Goal: Task Accomplishment & Management: Manage account settings

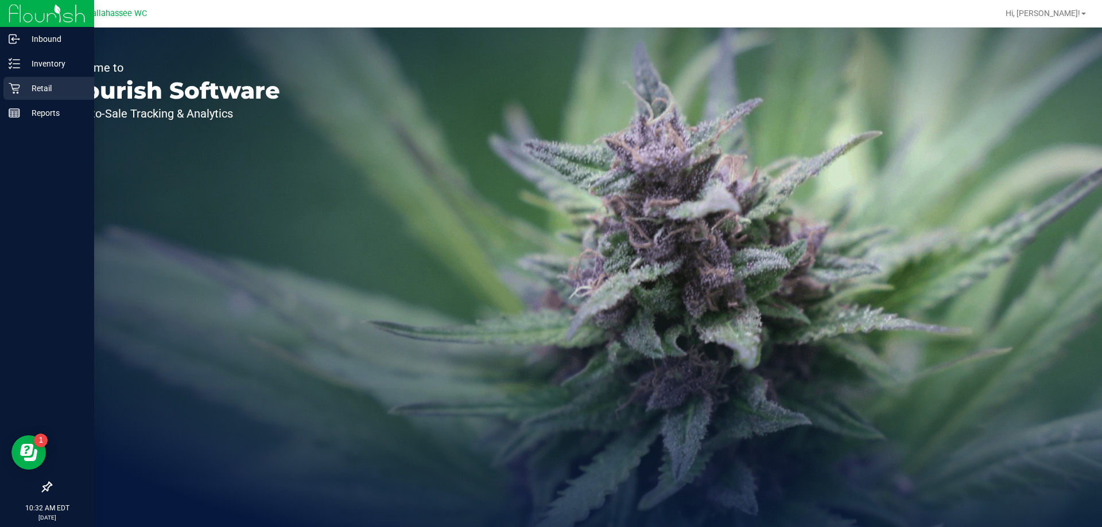
click at [13, 86] on icon at bounding box center [14, 88] width 11 height 11
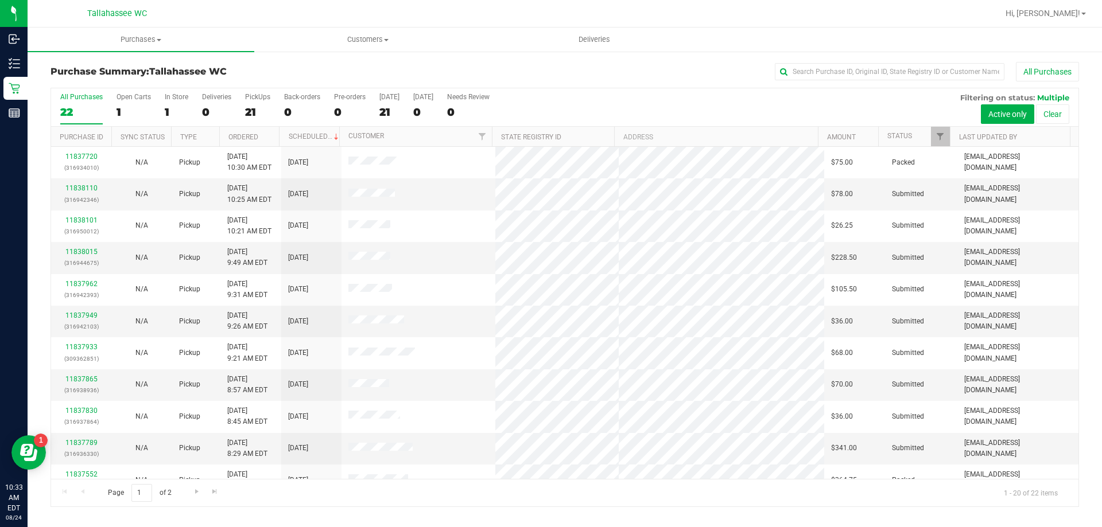
click at [906, 130] on th "Status" at bounding box center [914, 137] width 72 height 20
click at [902, 133] on link "Status" at bounding box center [906, 136] width 38 height 8
click at [82, 248] on link "11838015" at bounding box center [81, 252] width 32 height 8
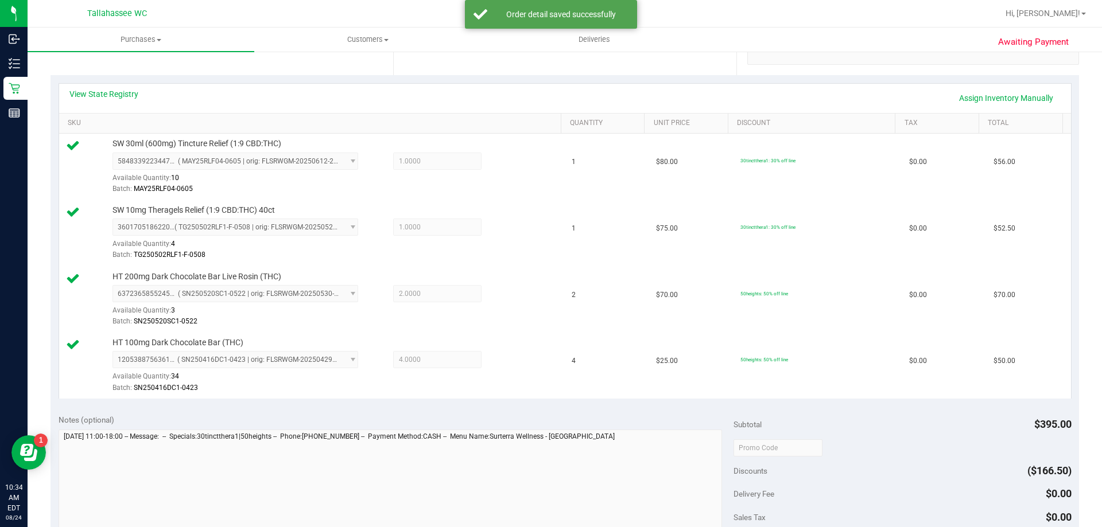
scroll to position [402, 0]
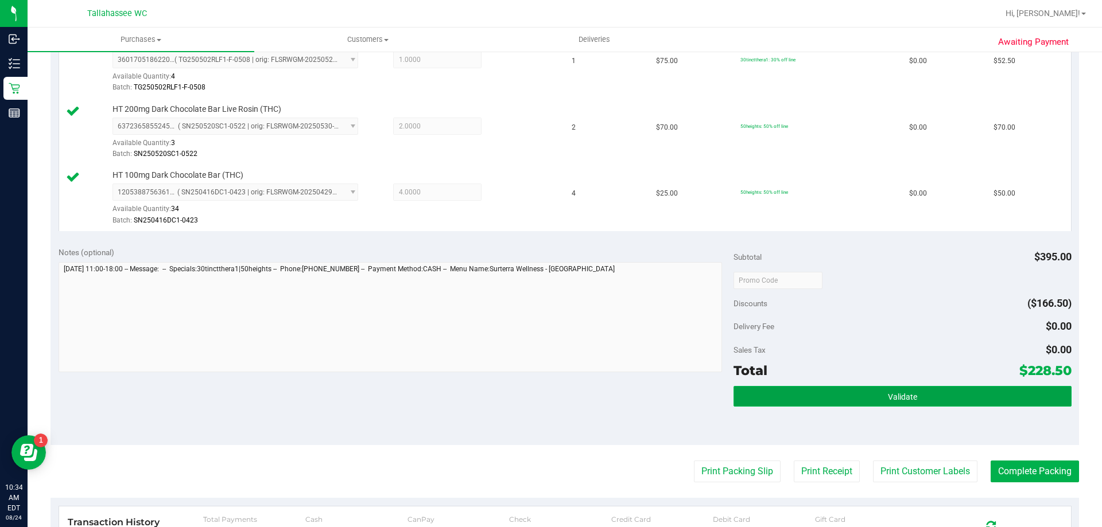
click at [846, 392] on button "Validate" at bounding box center [901, 396] width 337 height 21
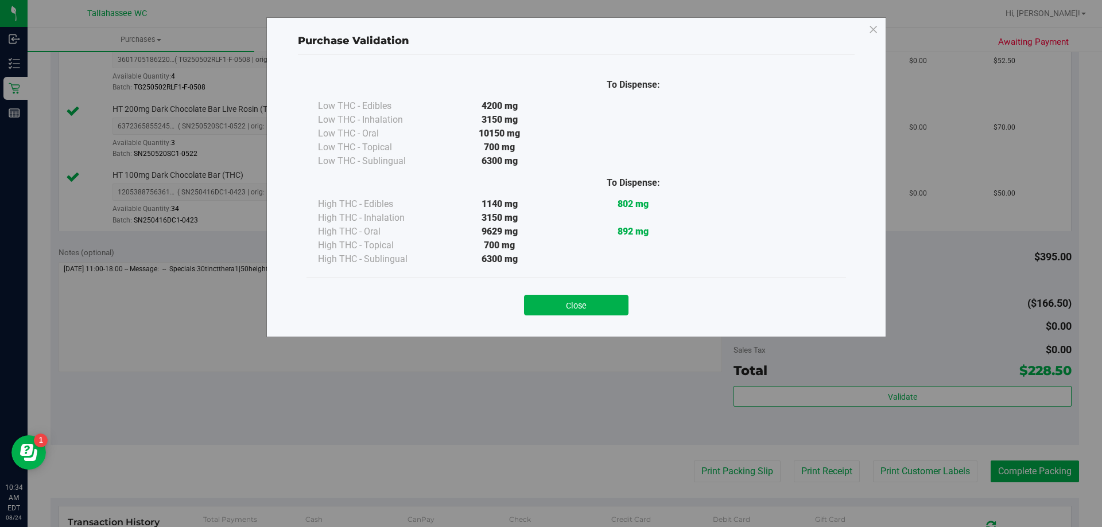
click at [576, 322] on div "Close" at bounding box center [575, 301] width 539 height 46
click at [579, 308] on button "Close" at bounding box center [576, 305] width 104 height 21
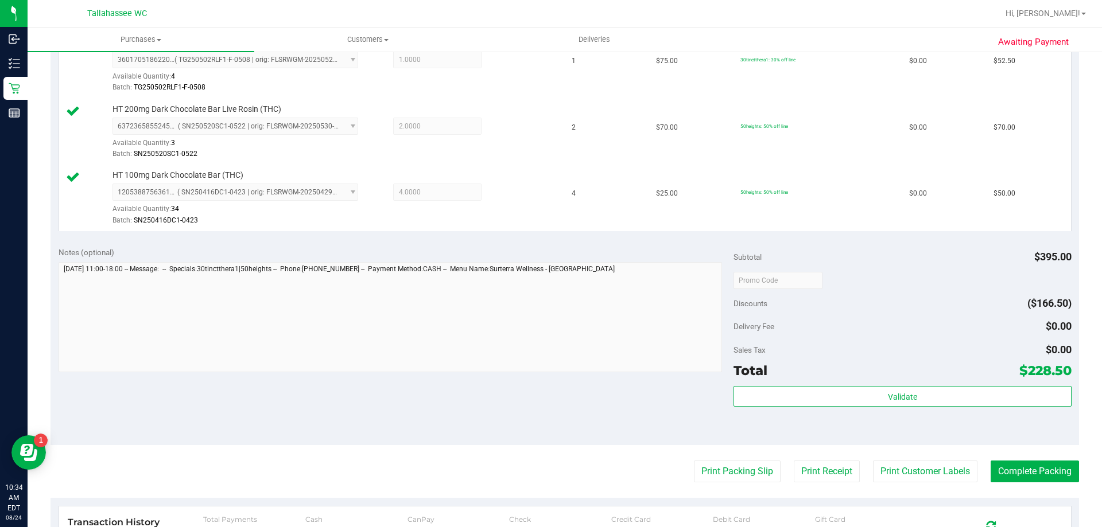
click at [721, 458] on purchase-details "Back Edit Purchase Cancel Purchase View Profile # 11838015 BioTrack ID: - Submi…" at bounding box center [564, 186] width 1028 height 1052
click at [720, 464] on button "Print Packing Slip" at bounding box center [737, 472] width 87 height 22
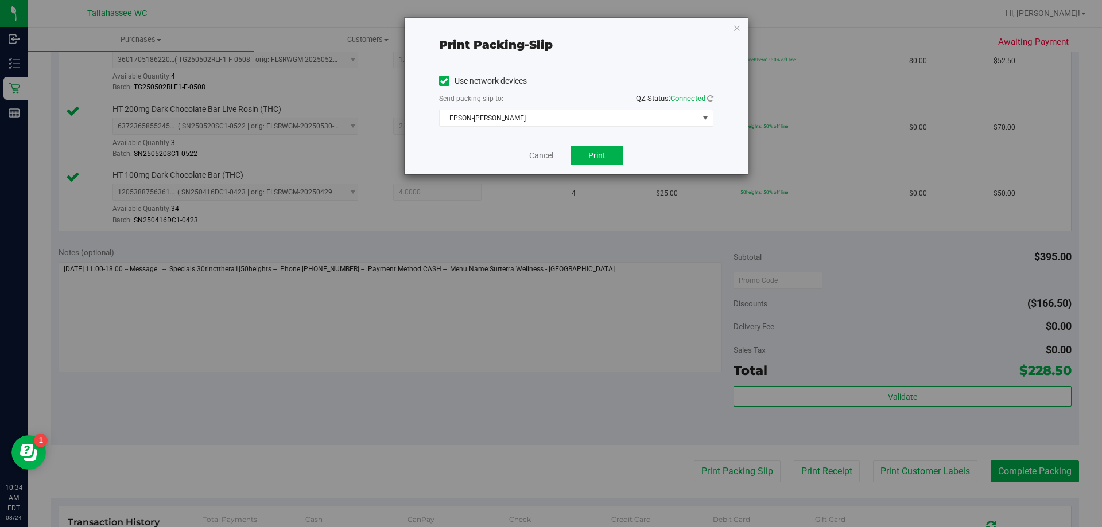
click at [543, 127] on div "Use network devices Send packing-slip to: QZ Status: Connected EPSON-[PERSON_NA…" at bounding box center [576, 99] width 274 height 73
click at [542, 123] on span "EPSON-[PERSON_NAME]" at bounding box center [569, 118] width 259 height 16
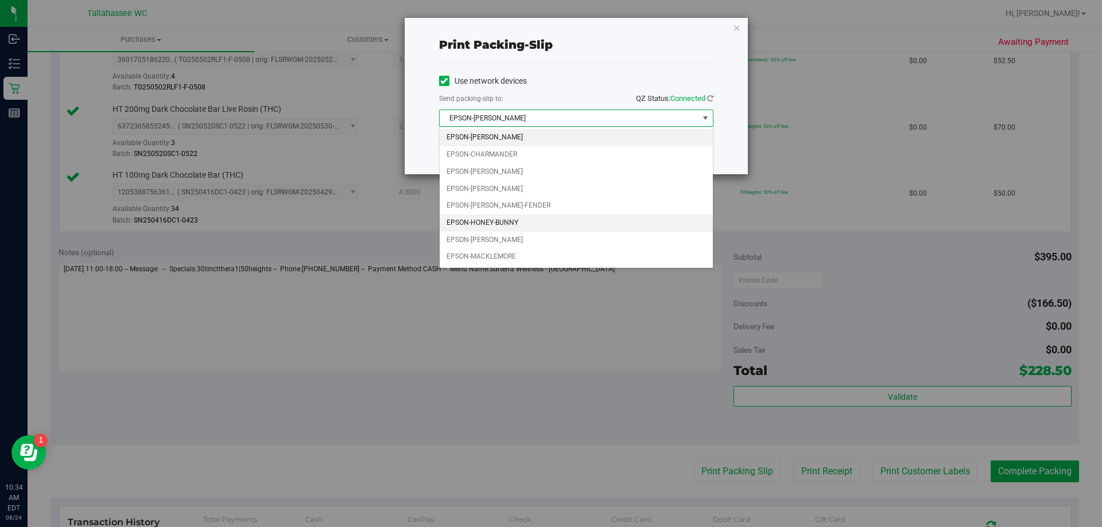
click at [487, 219] on li "EPSON-HONEY-BUNNY" at bounding box center [576, 223] width 273 height 17
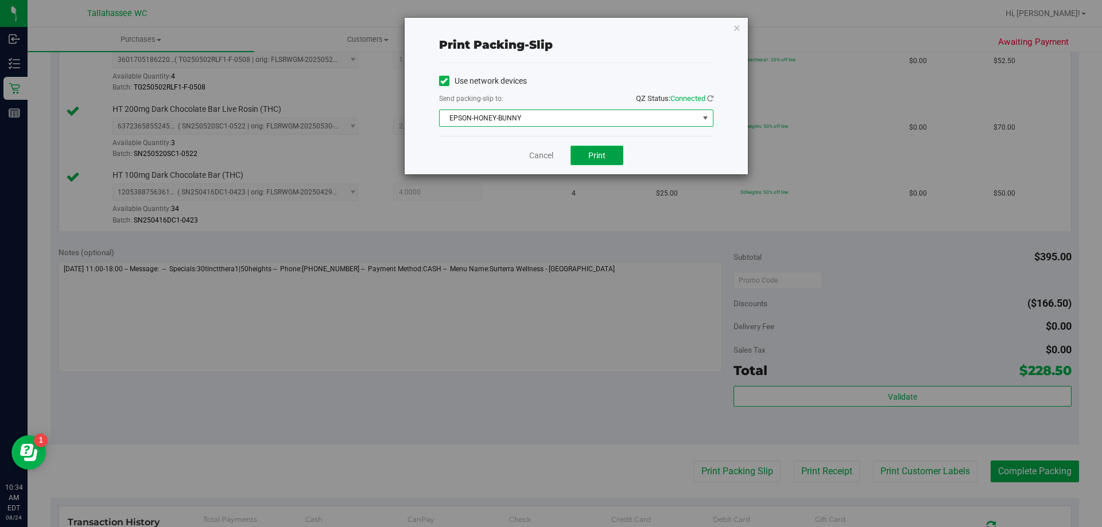
click at [598, 161] on button "Print" at bounding box center [596, 156] width 53 height 20
click at [532, 152] on link "Cancel" at bounding box center [541, 156] width 24 height 12
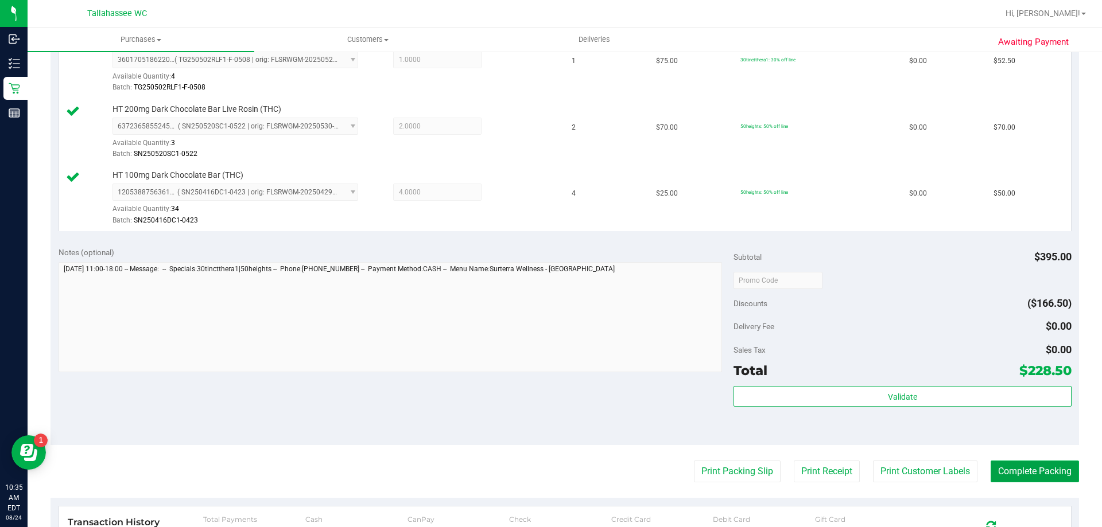
click at [1054, 475] on button "Complete Packing" at bounding box center [1034, 472] width 88 height 22
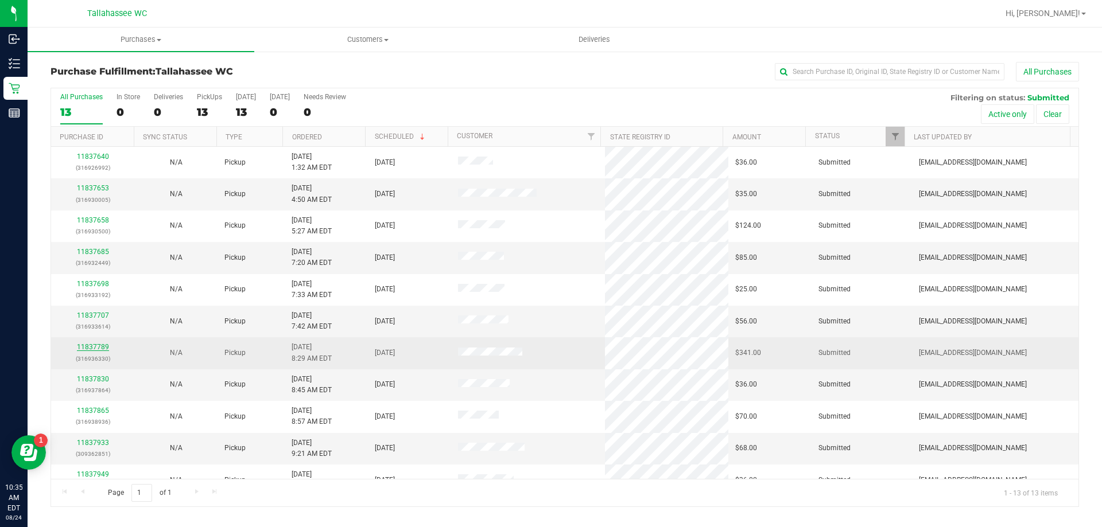
click at [92, 348] on link "11837789" at bounding box center [93, 347] width 32 height 8
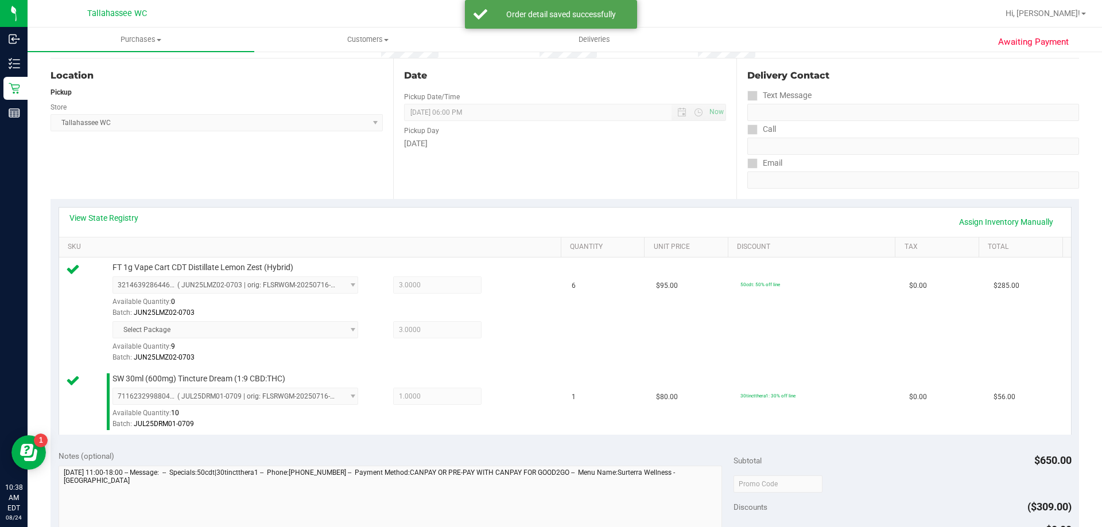
scroll to position [287, 0]
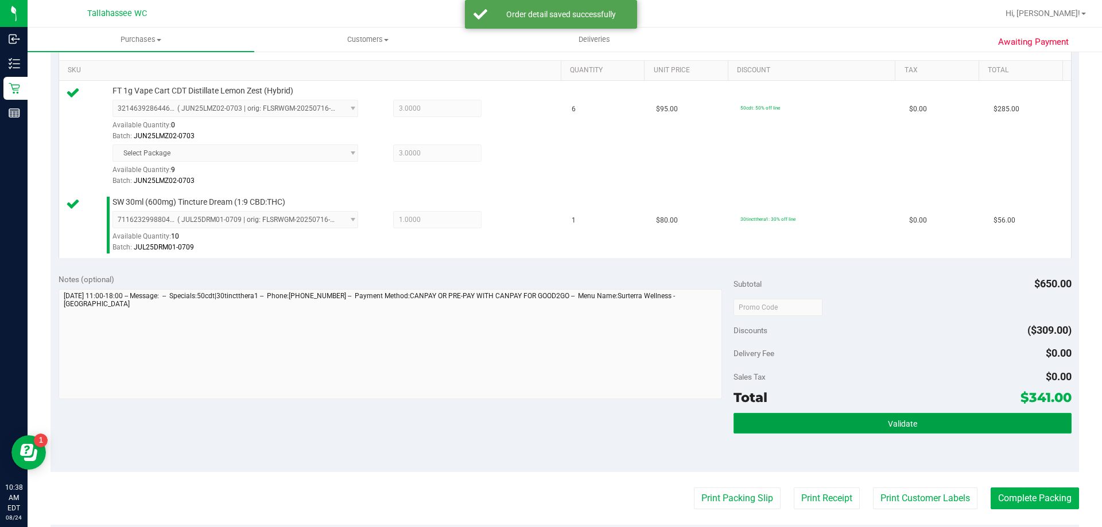
click at [901, 432] on button "Validate" at bounding box center [901, 423] width 337 height 21
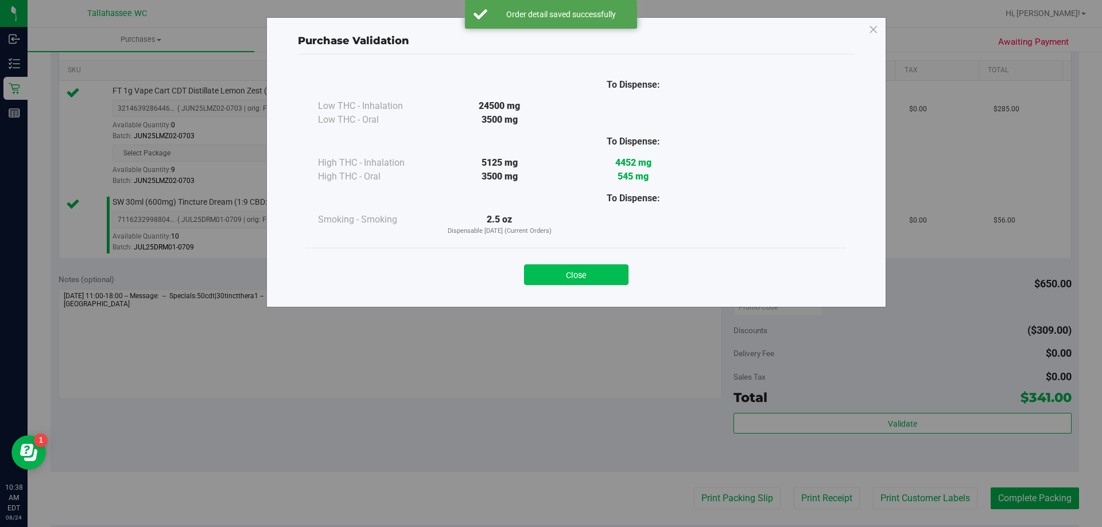
click at [604, 281] on button "Close" at bounding box center [576, 275] width 104 height 21
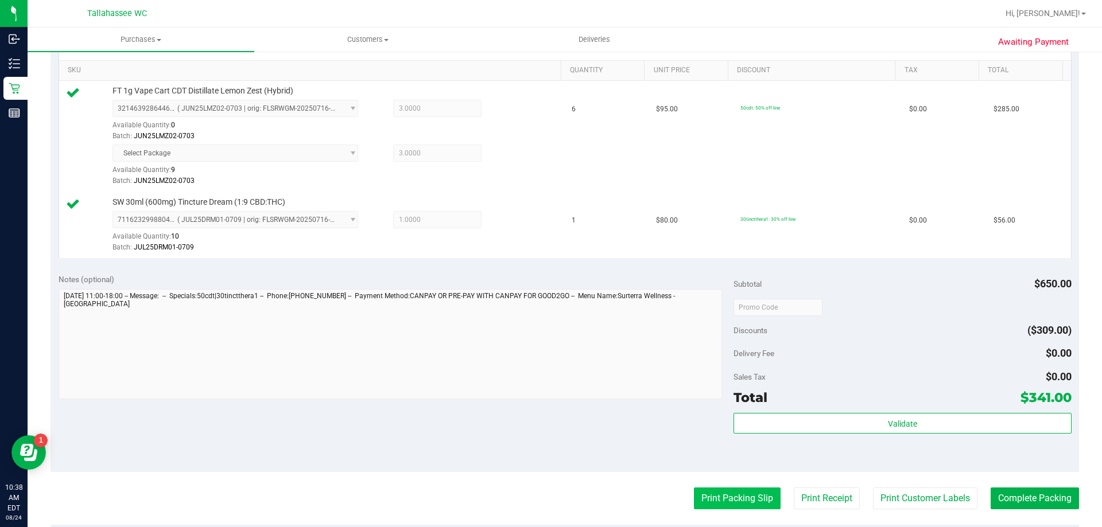
click at [734, 507] on button "Print Packing Slip" at bounding box center [737, 499] width 87 height 22
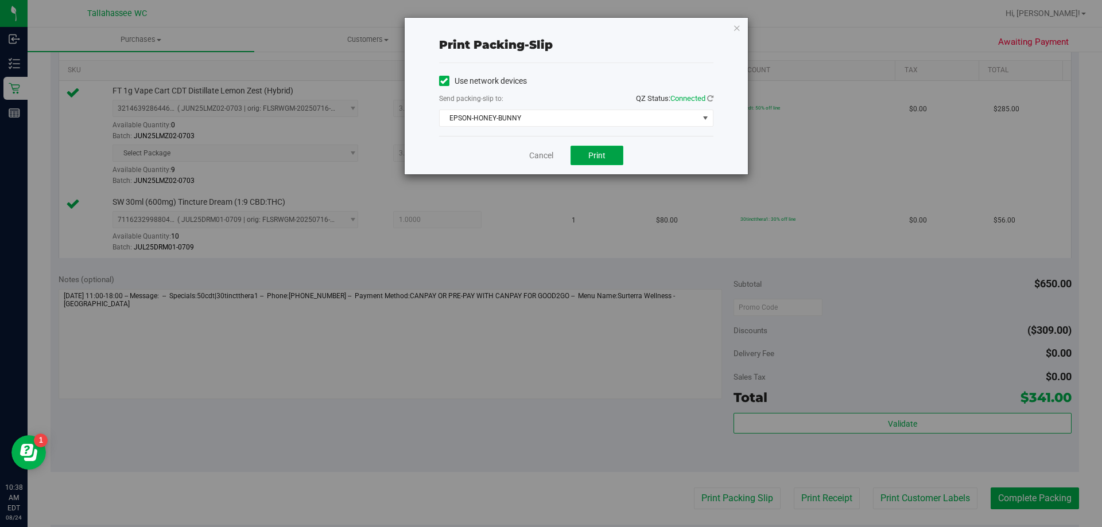
click at [593, 156] on span "Print" at bounding box center [596, 155] width 17 height 9
click at [539, 150] on link "Cancel" at bounding box center [541, 156] width 24 height 12
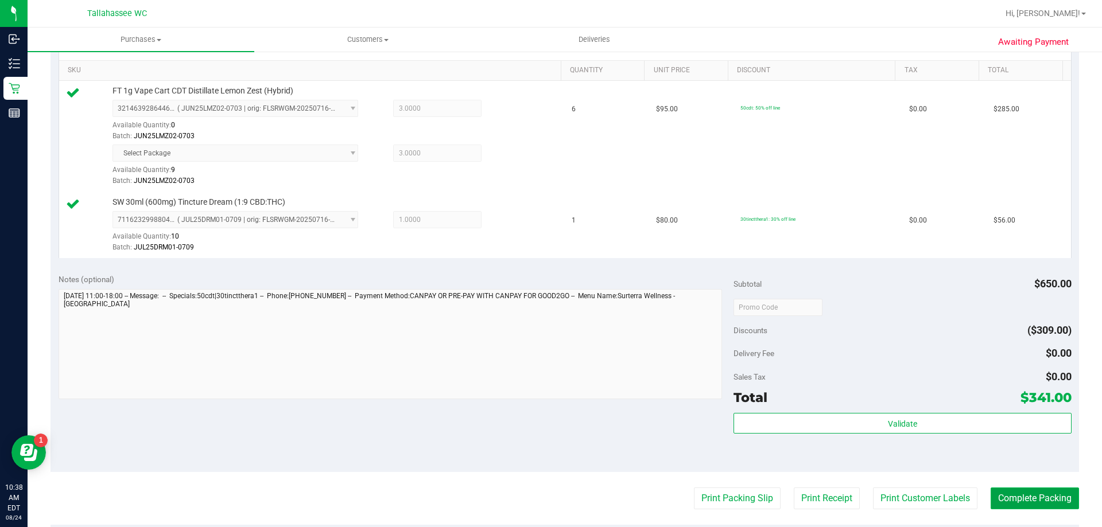
click at [1009, 495] on button "Complete Packing" at bounding box center [1034, 499] width 88 height 22
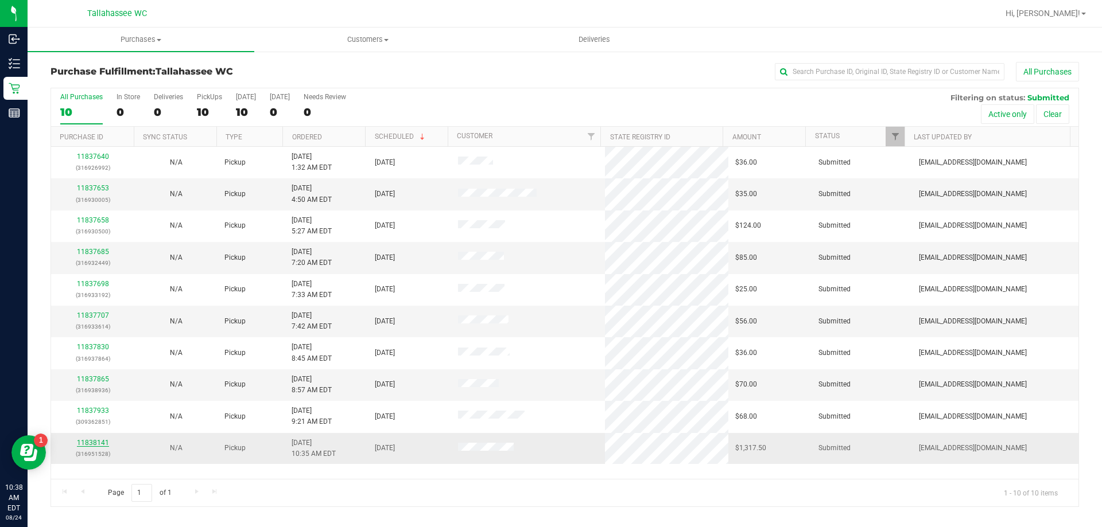
click at [98, 440] on link "11838141" at bounding box center [93, 443] width 32 height 8
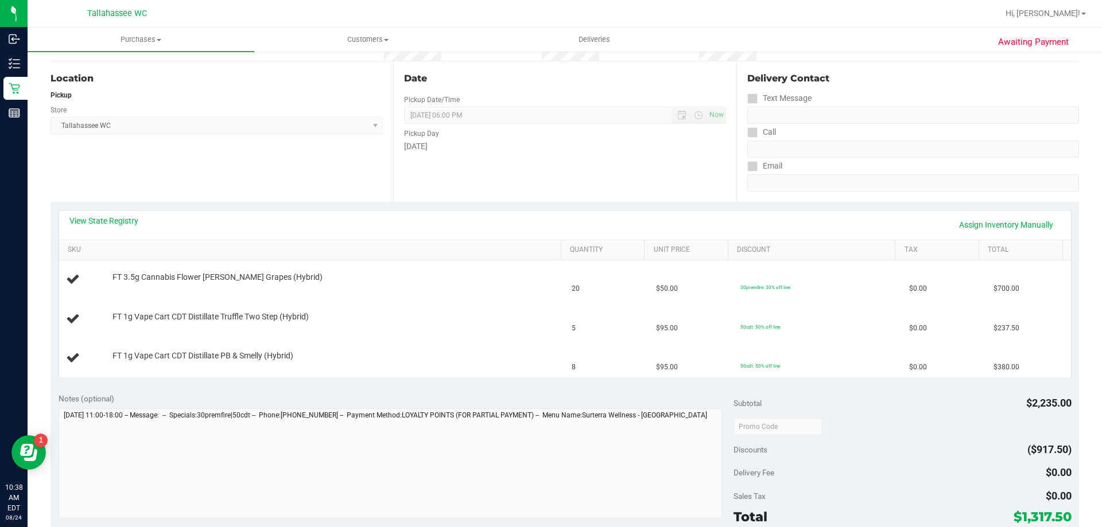
scroll to position [115, 0]
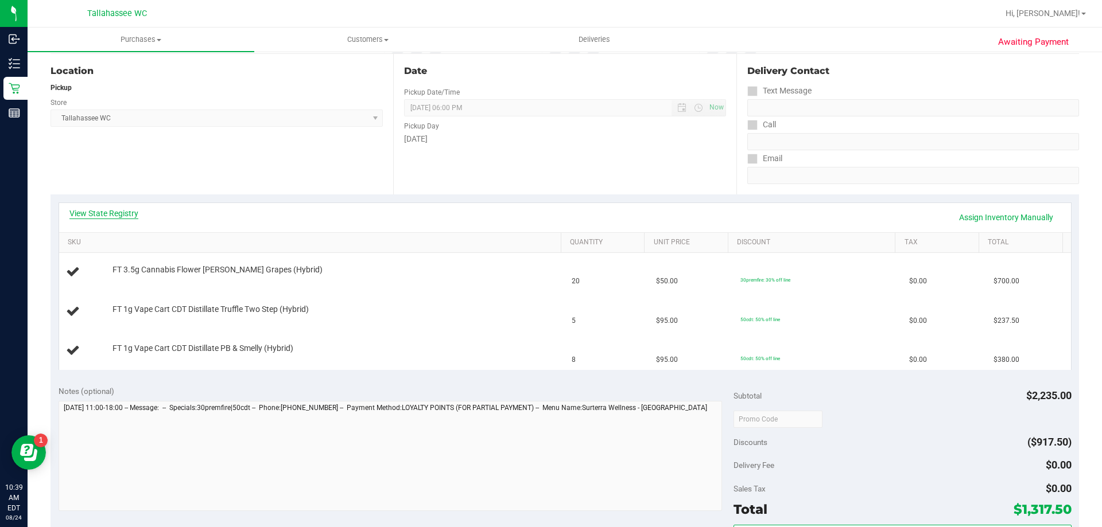
click at [132, 214] on link "View State Registry" at bounding box center [103, 213] width 69 height 11
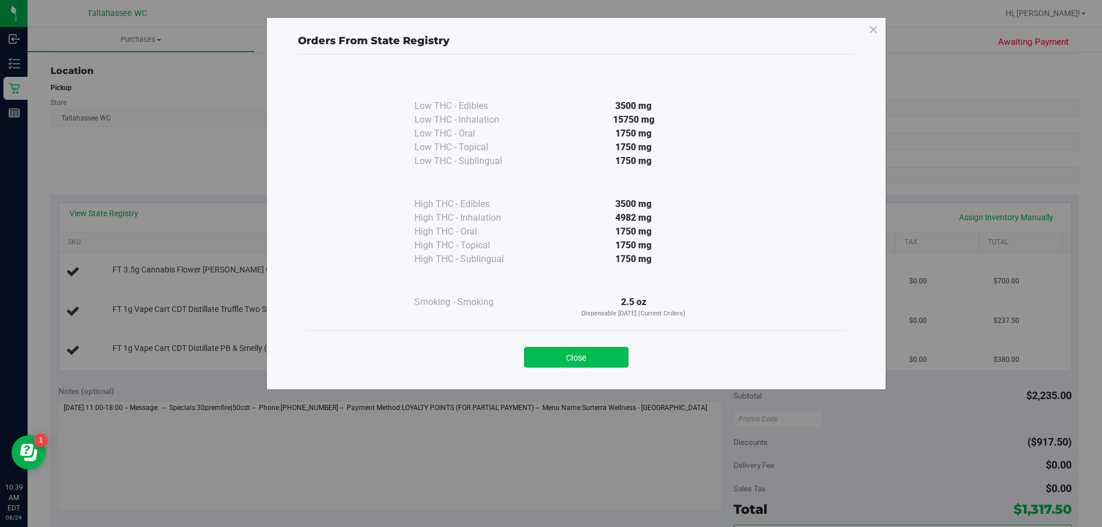
click at [599, 358] on button "Close" at bounding box center [576, 357] width 104 height 21
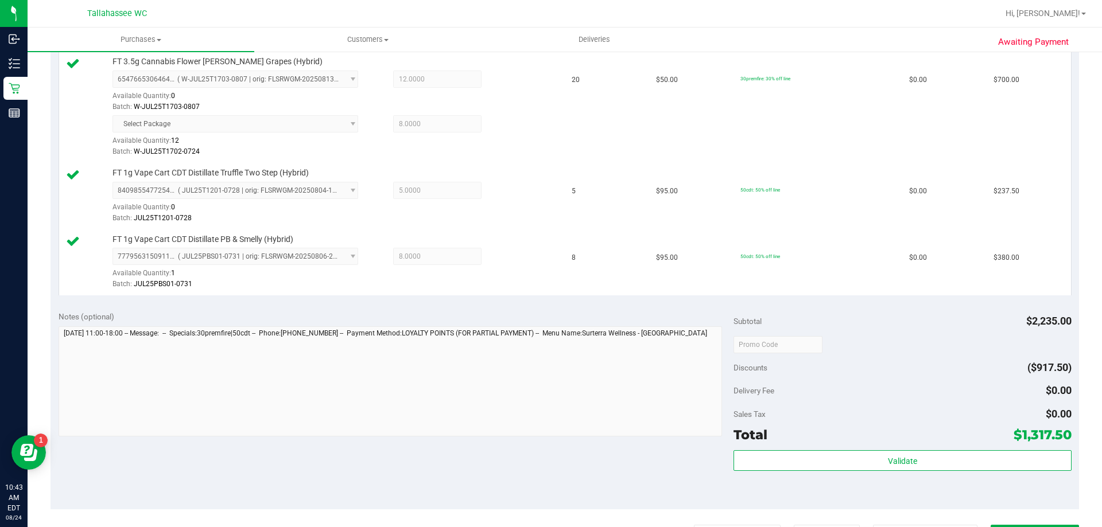
scroll to position [402, 0]
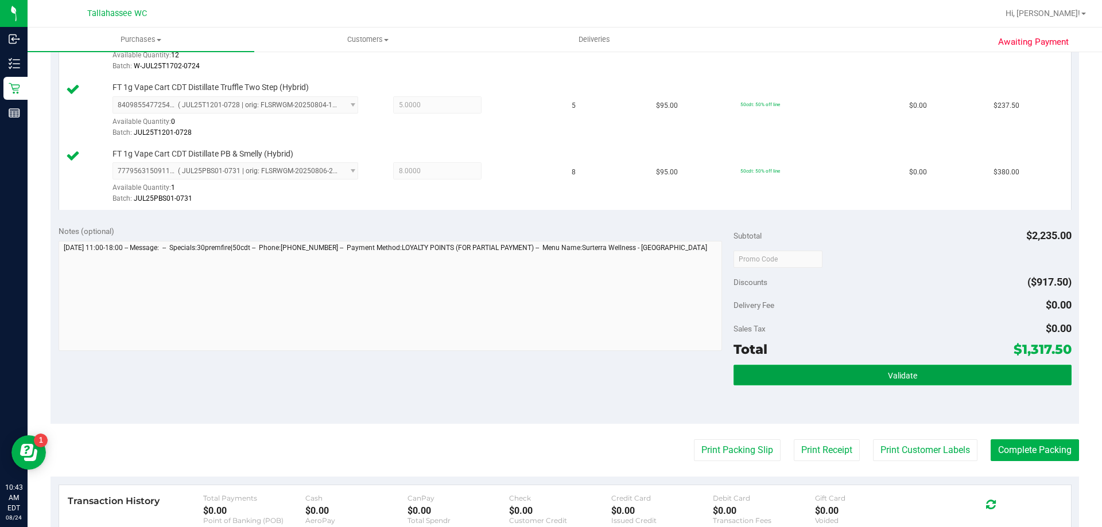
click at [804, 370] on button "Validate" at bounding box center [901, 375] width 337 height 21
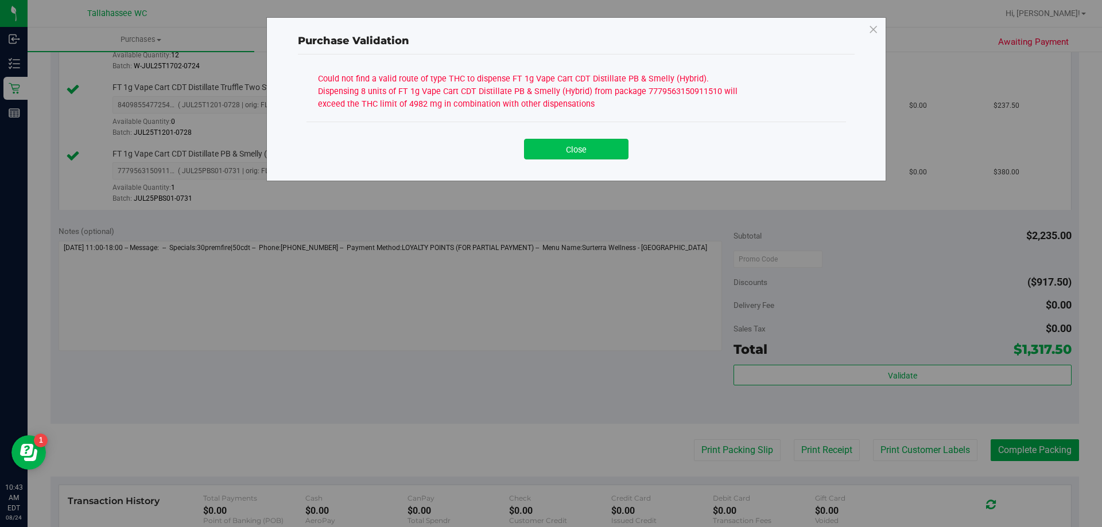
click at [594, 143] on button "Close" at bounding box center [576, 149] width 104 height 21
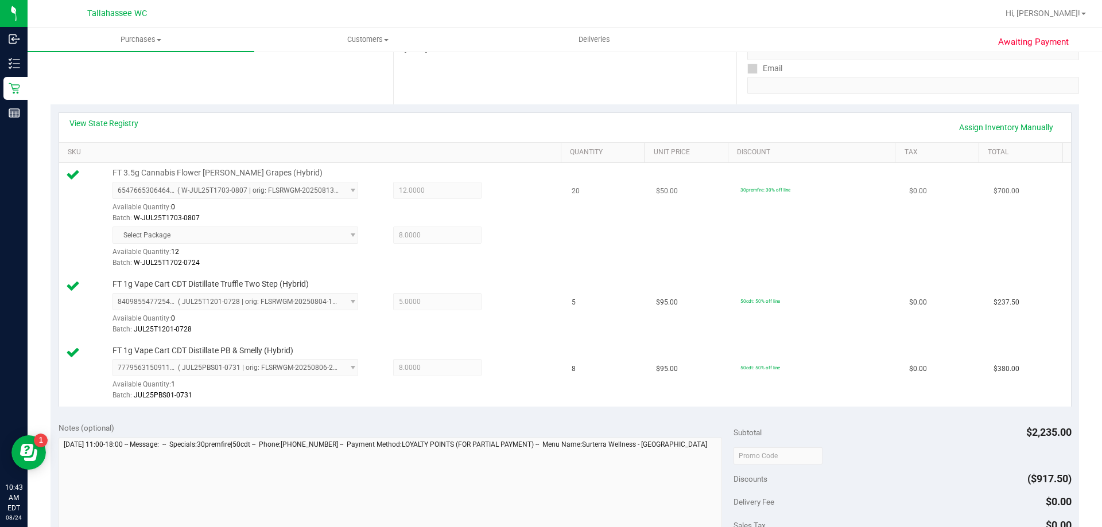
scroll to position [172, 0]
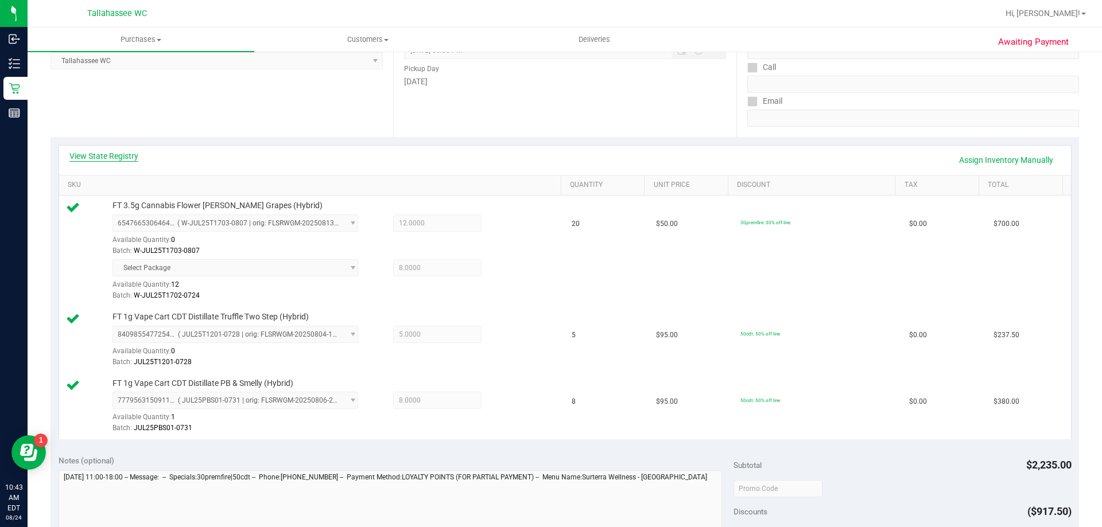
click at [133, 156] on link "View State Registry" at bounding box center [103, 155] width 69 height 11
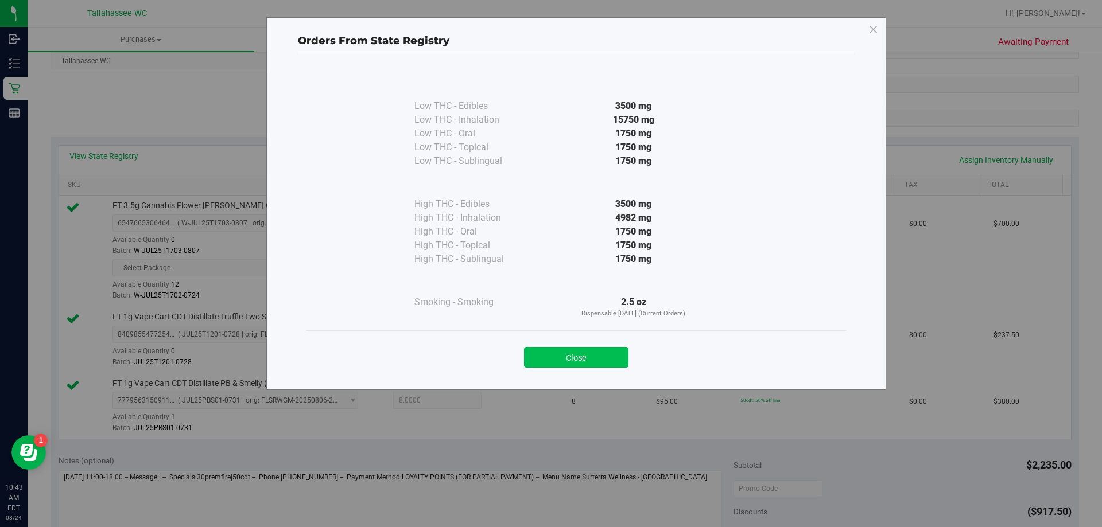
click at [565, 352] on button "Close" at bounding box center [576, 357] width 104 height 21
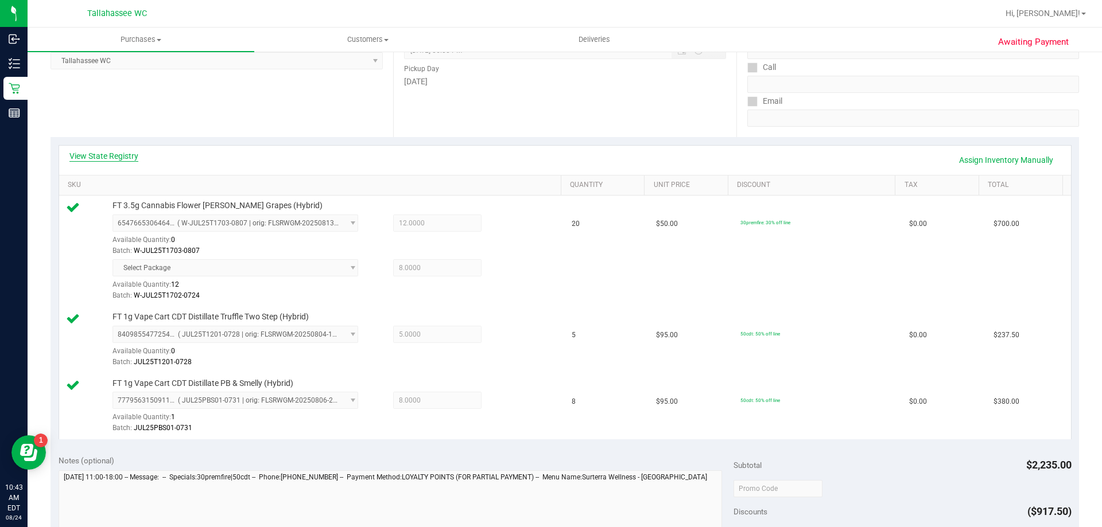
click at [131, 153] on link "View State Registry" at bounding box center [103, 155] width 69 height 11
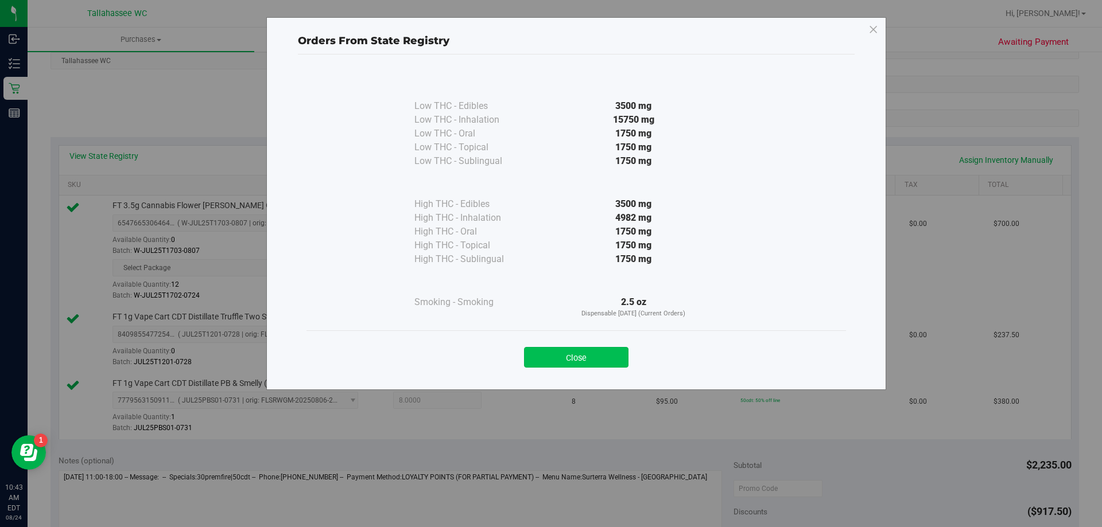
click at [557, 358] on button "Close" at bounding box center [576, 357] width 104 height 21
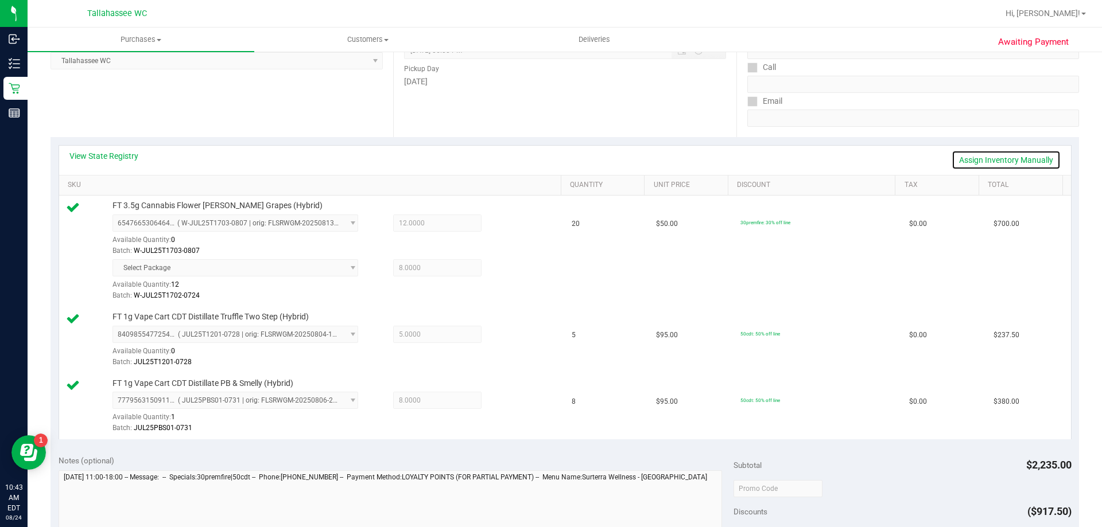
click at [994, 161] on link "Assign Inventory Manually" at bounding box center [1005, 160] width 109 height 20
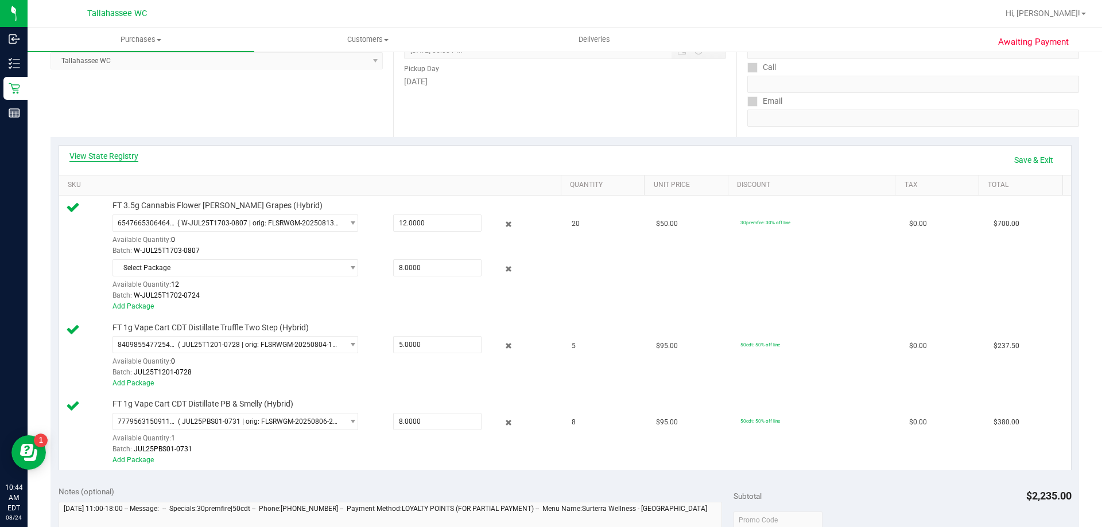
click at [133, 154] on link "View State Registry" at bounding box center [103, 155] width 69 height 11
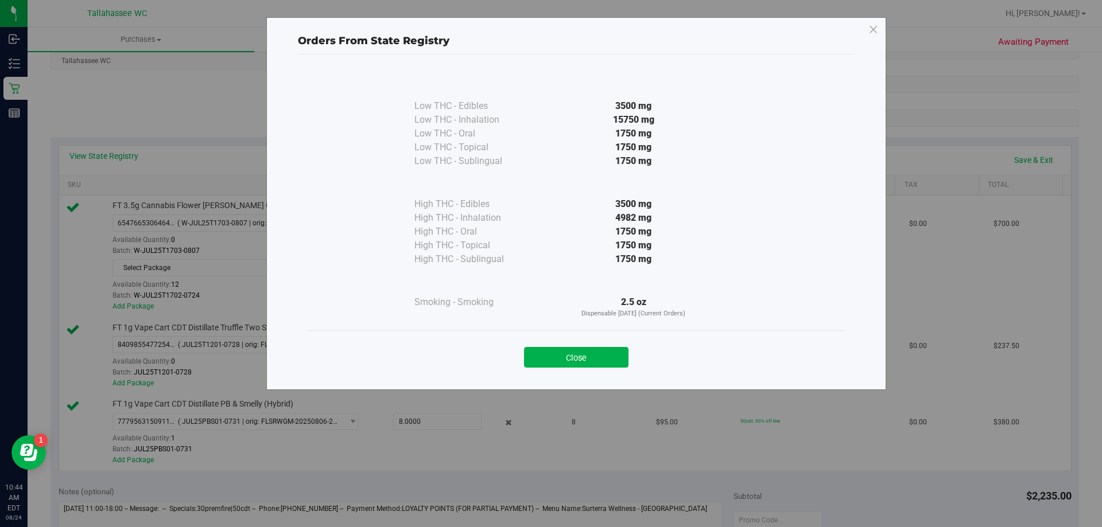
click at [564, 368] on div "Close" at bounding box center [575, 354] width 539 height 46
click at [569, 359] on button "Close" at bounding box center [576, 357] width 104 height 21
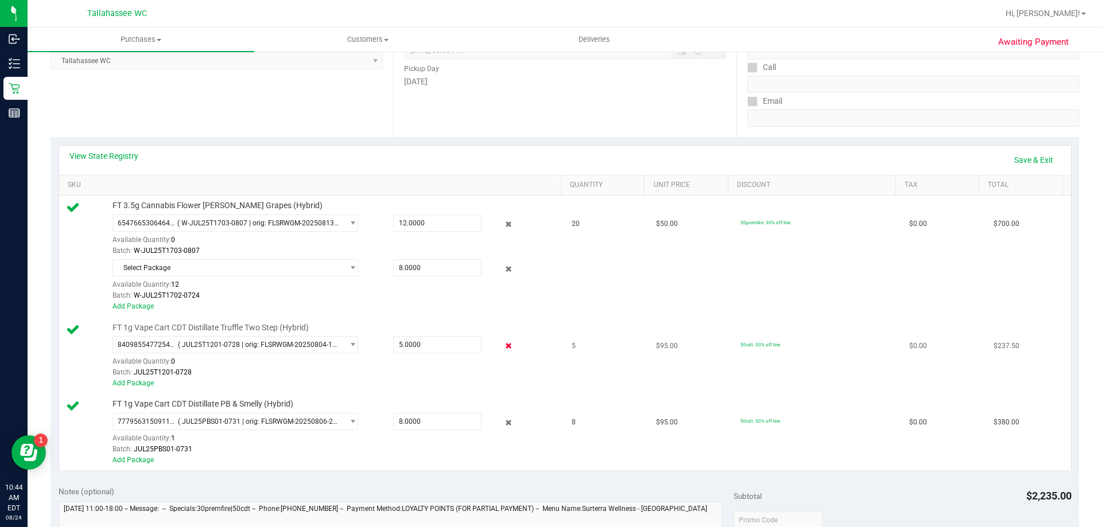
click at [503, 343] on icon at bounding box center [509, 346] width 12 height 13
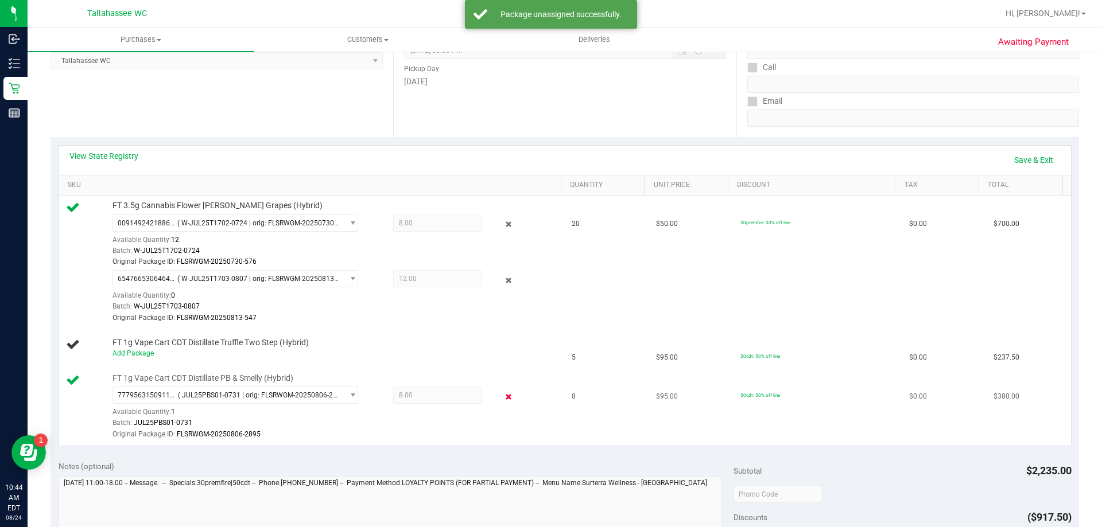
click at [503, 395] on icon at bounding box center [509, 396] width 12 height 13
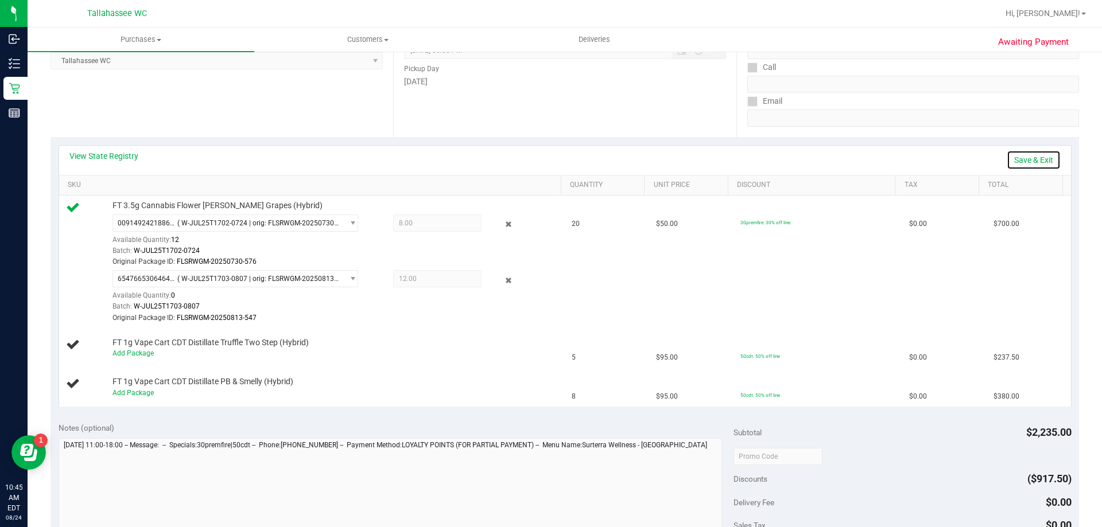
click at [1013, 161] on link "Save & Exit" at bounding box center [1034, 160] width 54 height 20
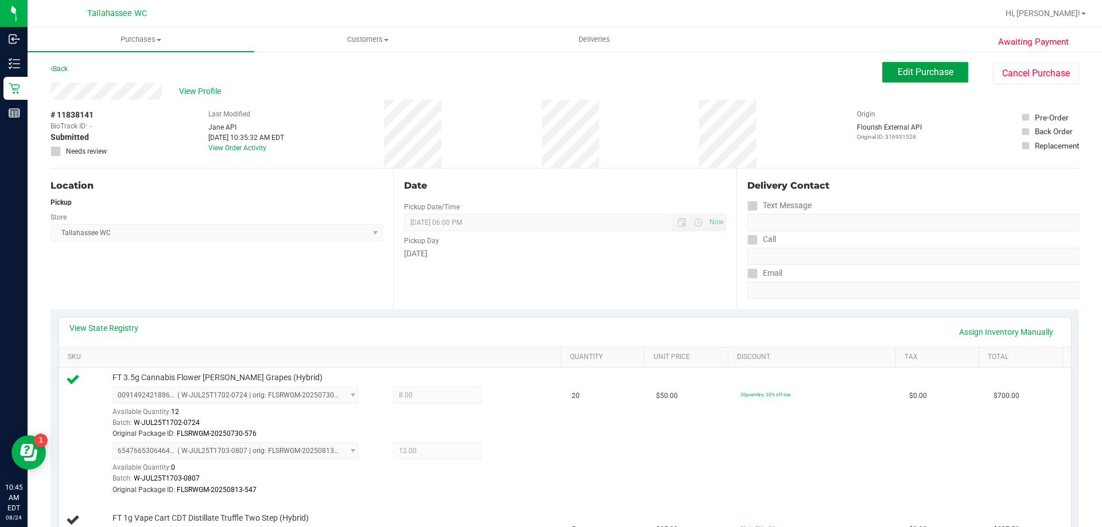
click at [926, 75] on span "Edit Purchase" at bounding box center [925, 72] width 56 height 11
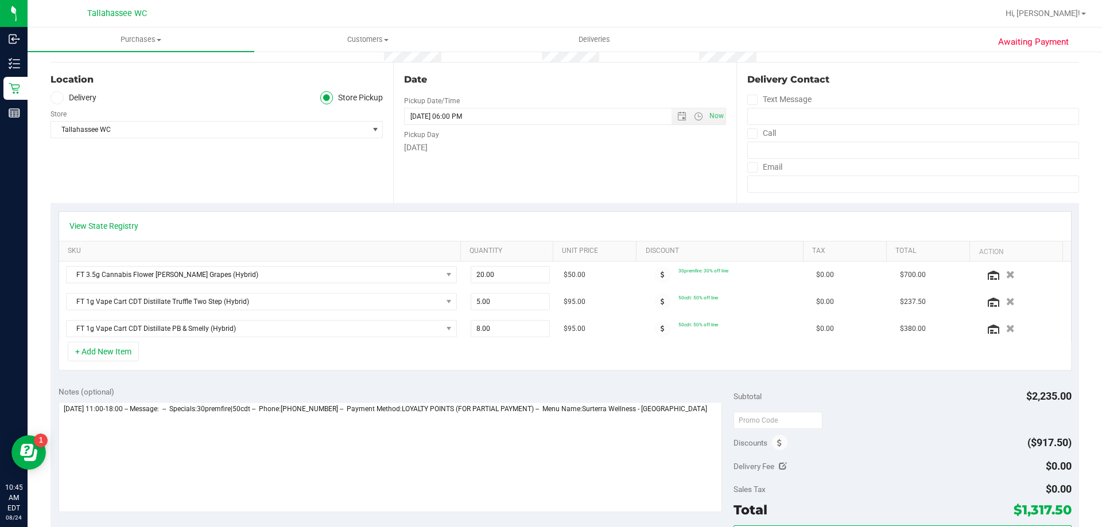
scroll to position [115, 0]
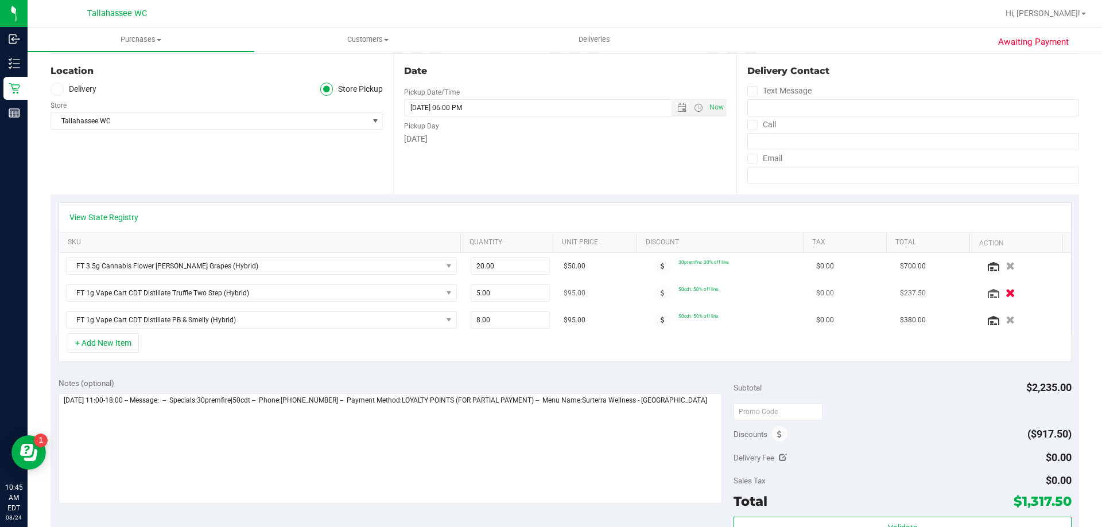
click at [1005, 291] on icon "button" at bounding box center [1010, 293] width 10 height 9
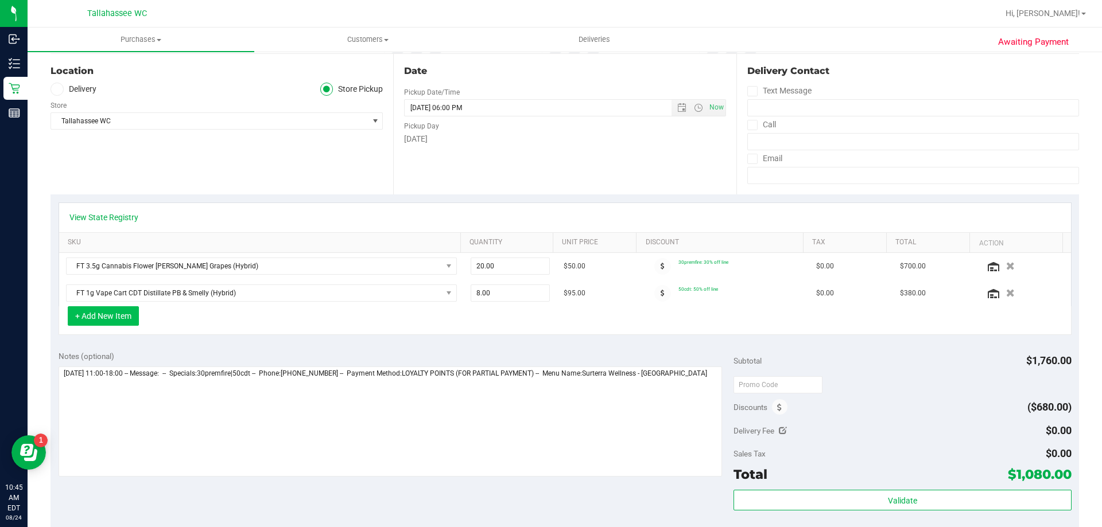
click at [109, 317] on button "+ Add New Item" at bounding box center [103, 316] width 71 height 20
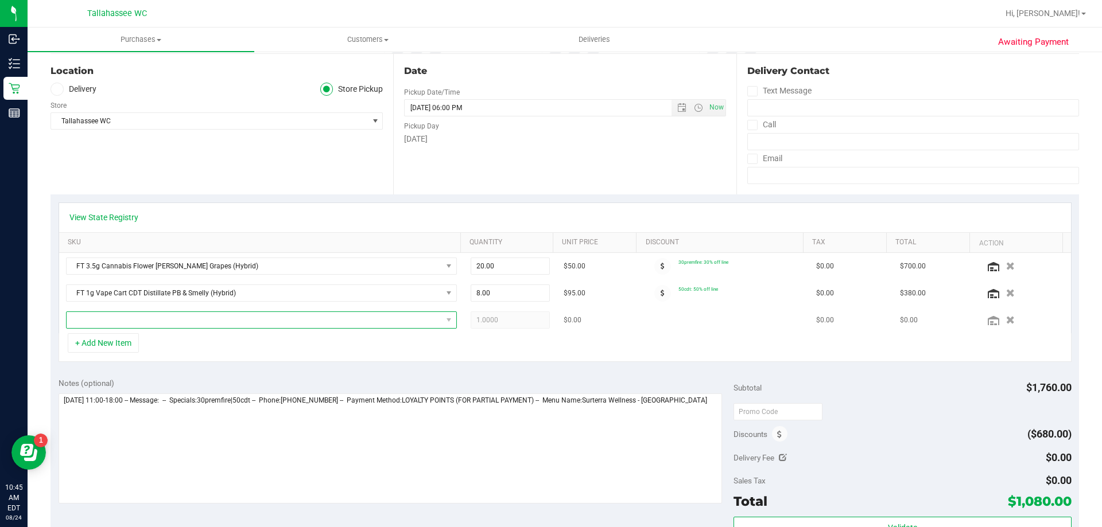
click at [169, 323] on span "NO DATA FOUND" at bounding box center [254, 320] width 375 height 16
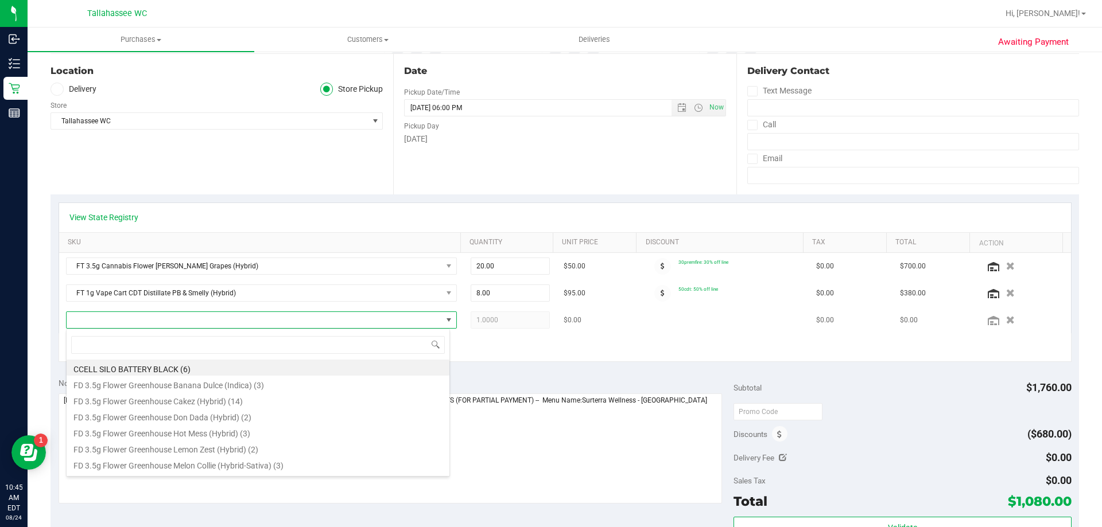
scroll to position [17, 380]
type input "truff"
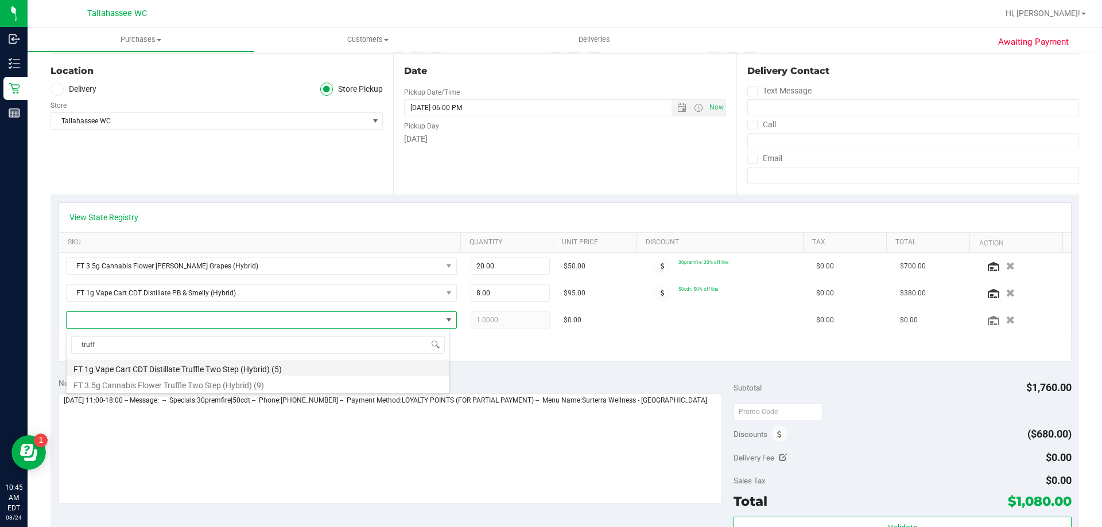
click at [150, 370] on li "FT 1g Vape Cart CDT Distillate Truffle Two Step (Hybrid) (5)" at bounding box center [258, 368] width 383 height 16
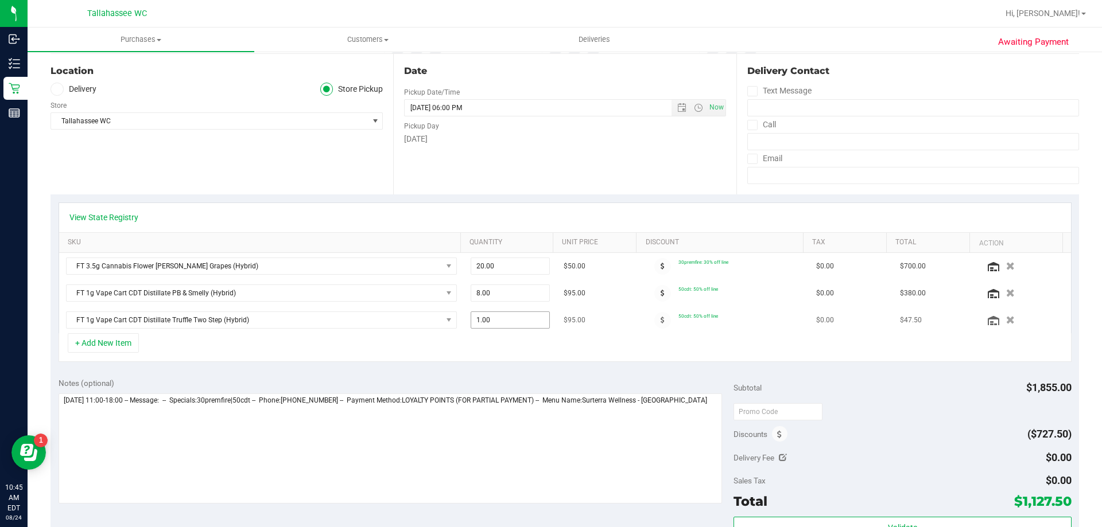
click at [473, 318] on span "1.00 1" at bounding box center [511, 320] width 80 height 17
type input "2"
type input "2.00"
click at [597, 358] on div "+ Add New Item" at bounding box center [565, 347] width 1013 height 29
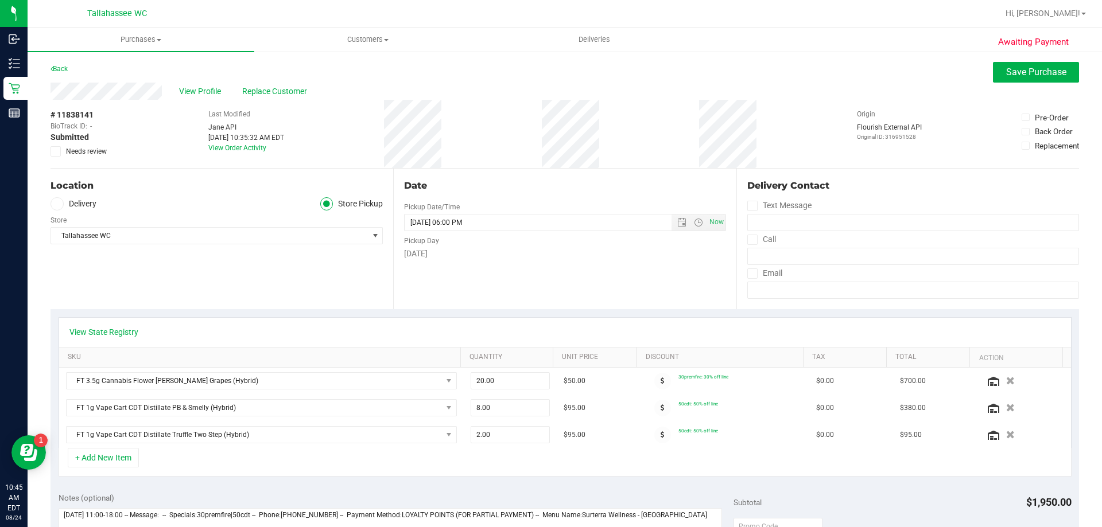
scroll to position [115, 0]
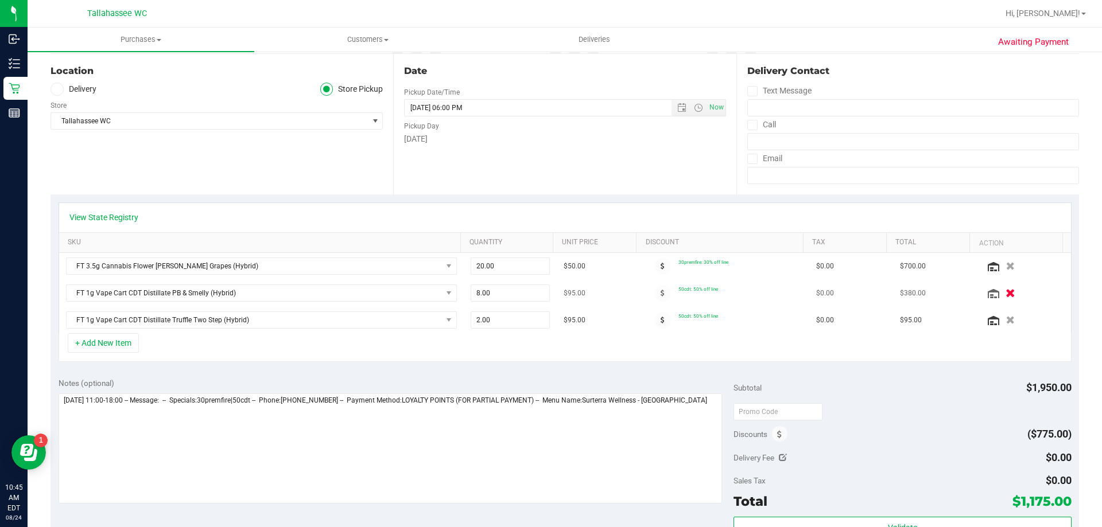
click at [1005, 295] on icon "button" at bounding box center [1010, 293] width 10 height 9
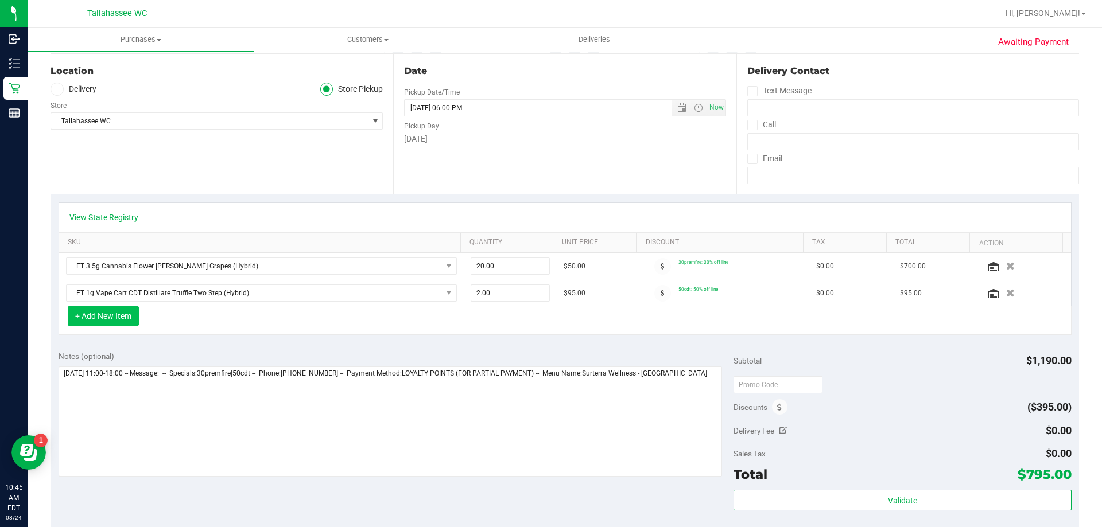
click at [116, 312] on button "+ Add New Item" at bounding box center [103, 316] width 71 height 20
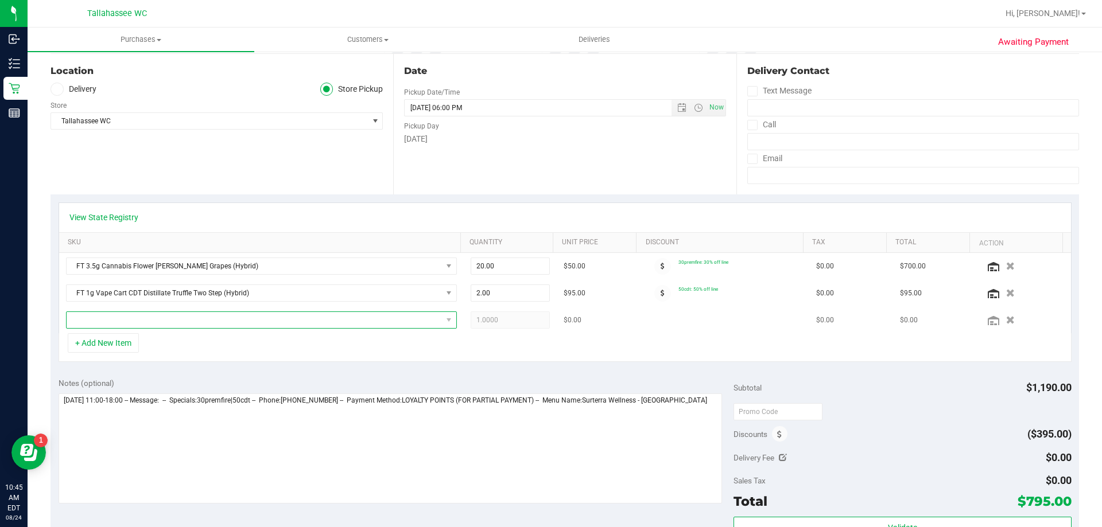
click at [178, 322] on span "NO DATA FOUND" at bounding box center [254, 320] width 375 height 16
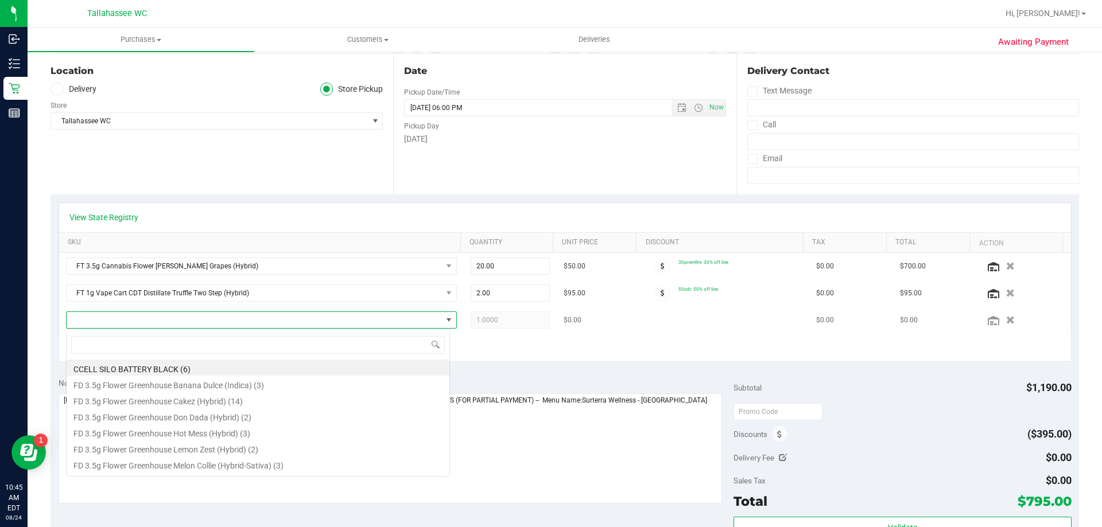
scroll to position [17, 380]
type input "pb"
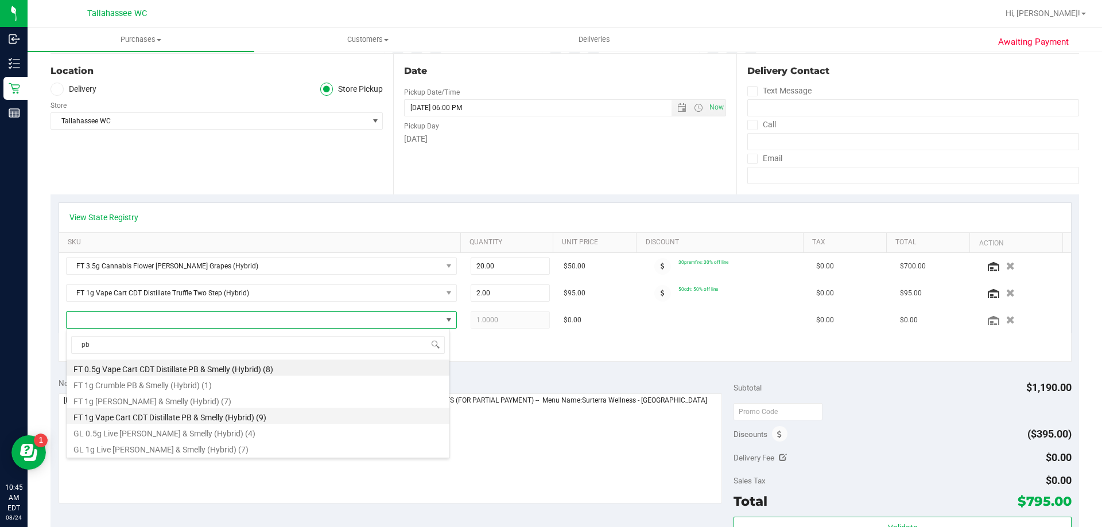
click at [164, 413] on li "FT 1g Vape Cart CDT Distillate PB & Smelly (Hybrid) (9)" at bounding box center [258, 416] width 383 height 16
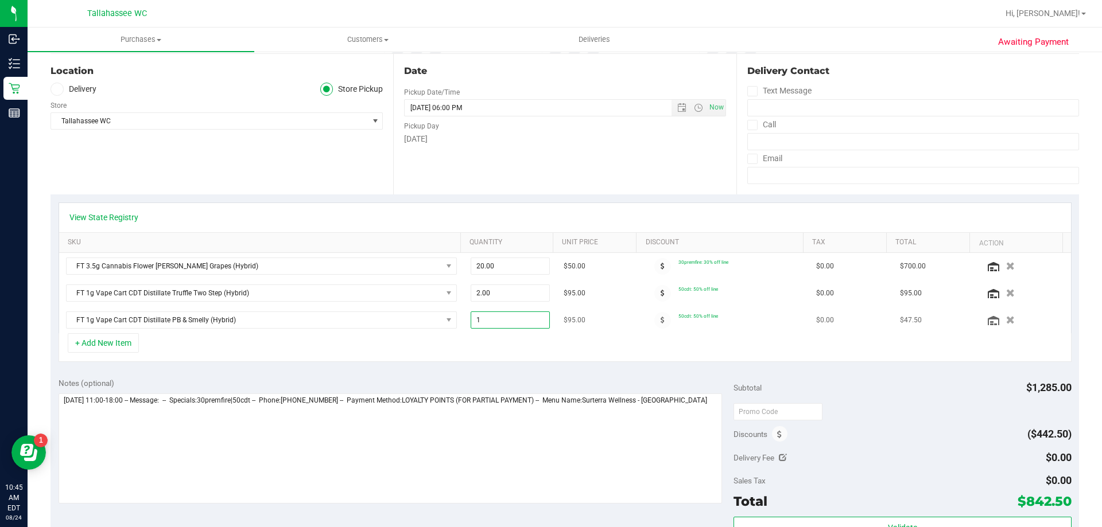
click at [477, 322] on span "1.00 1" at bounding box center [511, 320] width 80 height 17
type input "3"
type input "3.00"
click at [514, 344] on div "+ Add New Item" at bounding box center [565, 347] width 1013 height 29
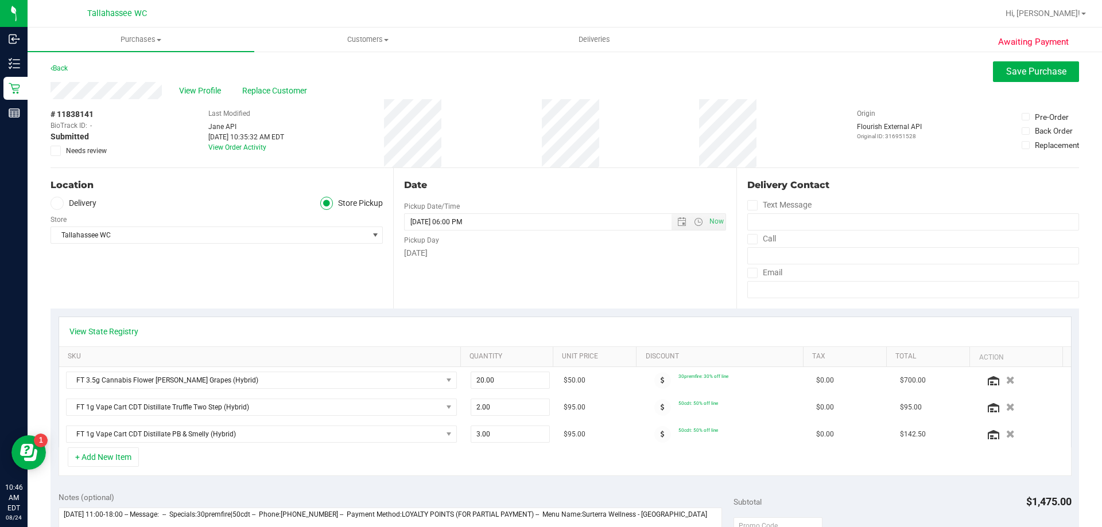
scroll to position [0, 0]
click at [1007, 77] on span "Save Purchase" at bounding box center [1036, 72] width 60 height 11
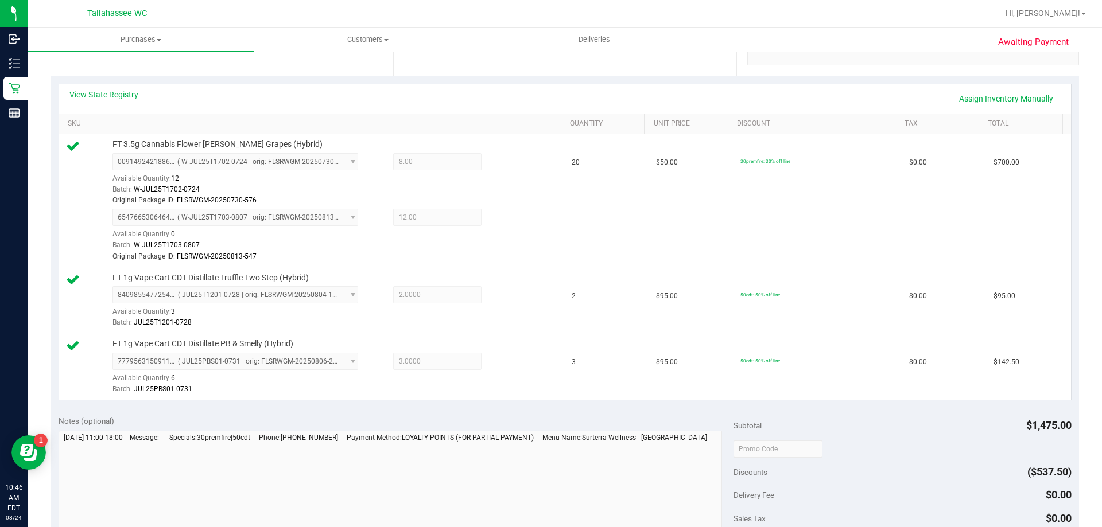
scroll to position [402, 0]
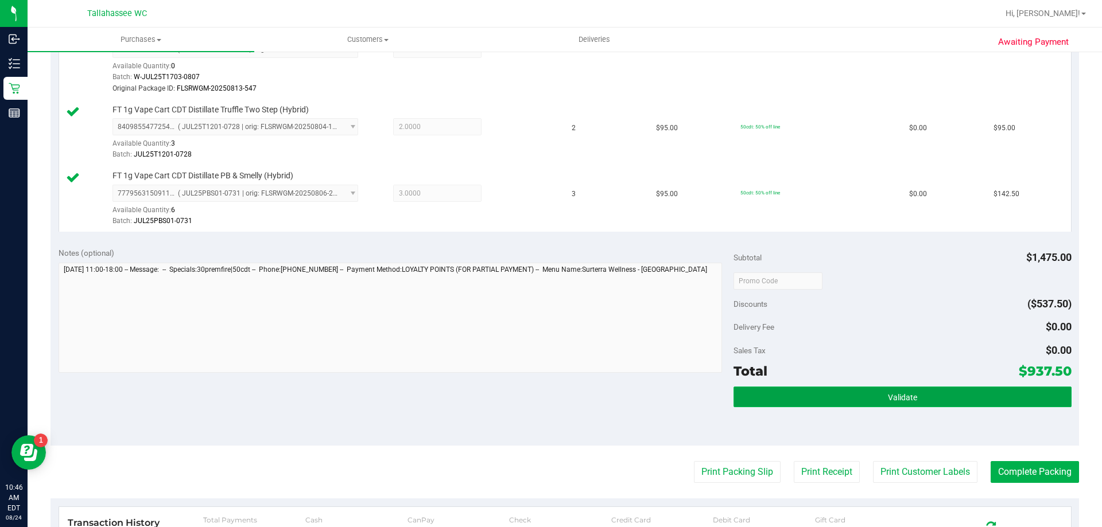
click at [780, 387] on button "Validate" at bounding box center [901, 397] width 337 height 21
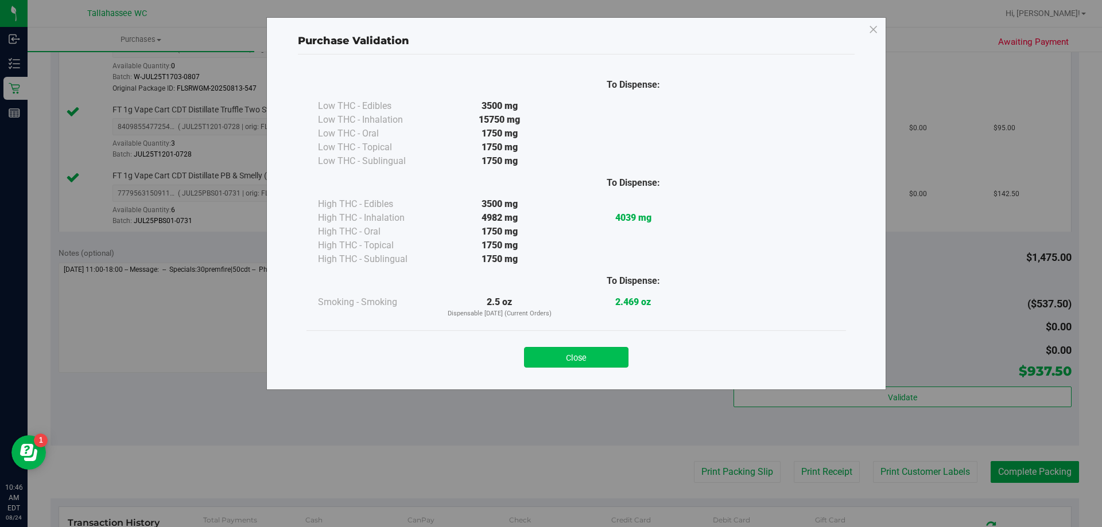
click at [601, 360] on button "Close" at bounding box center [576, 357] width 104 height 21
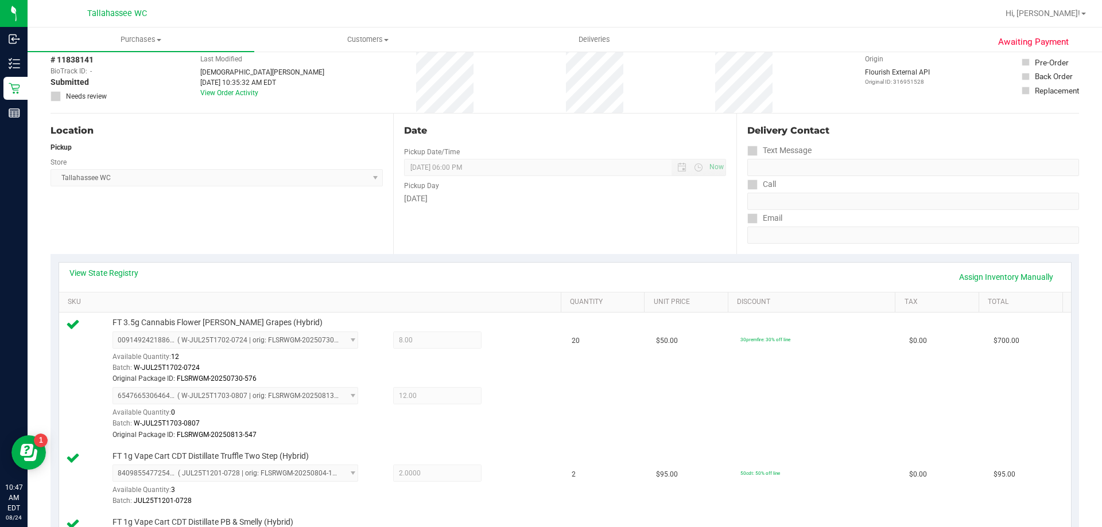
scroll to position [0, 0]
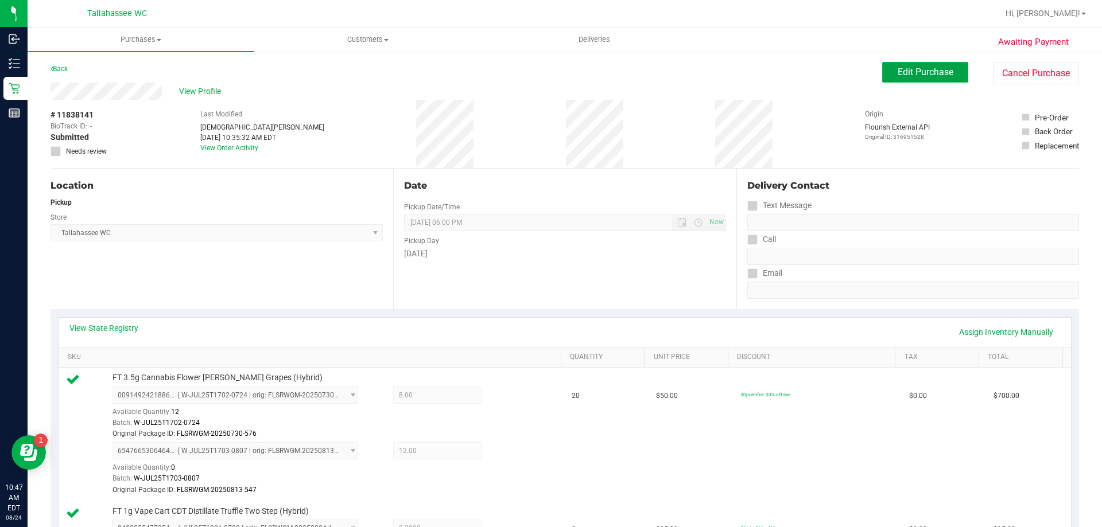
click at [916, 77] on button "Edit Purchase" at bounding box center [925, 72] width 86 height 21
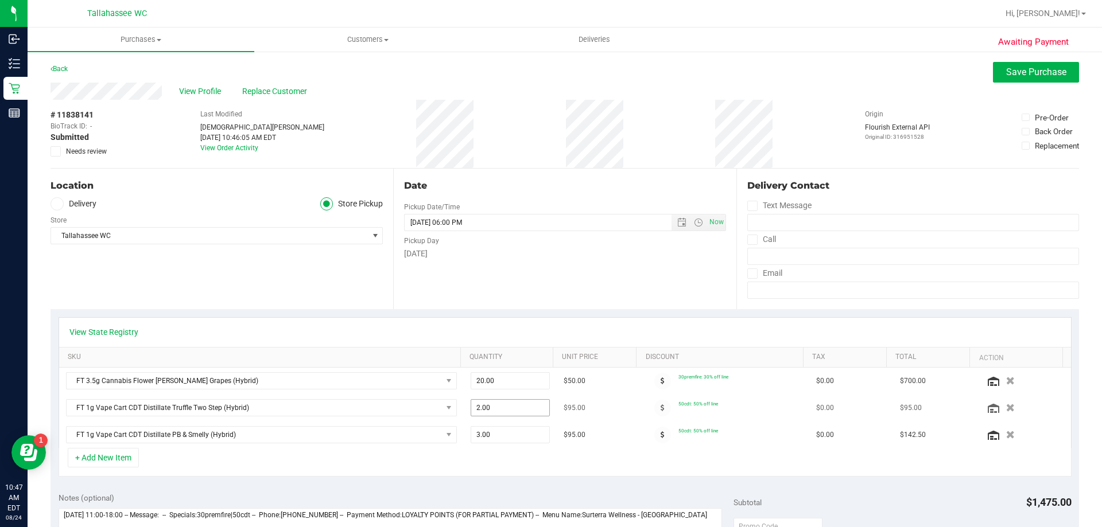
click at [491, 410] on span "2.00 2" at bounding box center [511, 407] width 80 height 17
type input "3"
type input "3.00"
click at [698, 334] on div "View State Registry" at bounding box center [564, 332] width 991 height 11
click at [1031, 74] on span "Save Purchase" at bounding box center [1036, 72] width 60 height 11
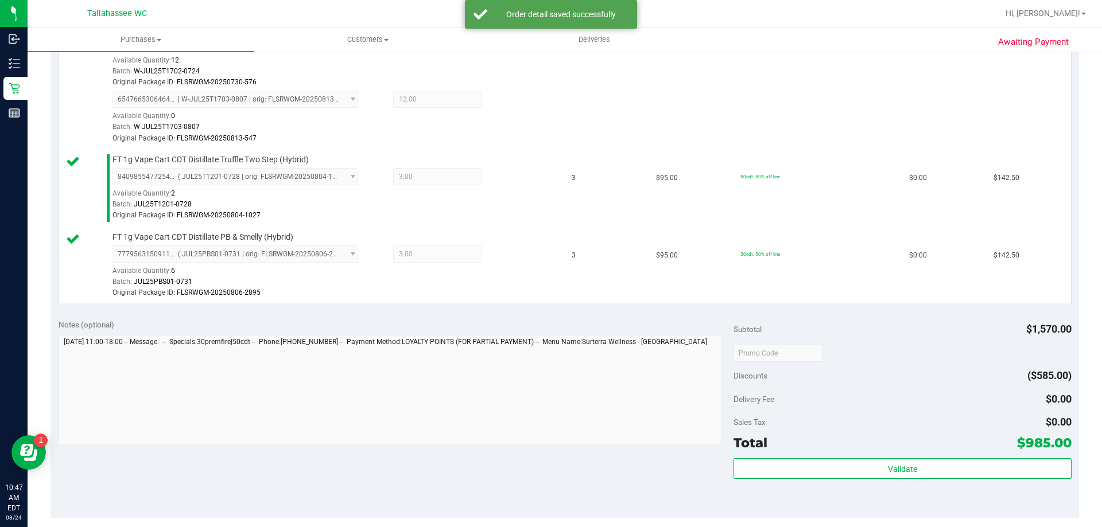
scroll to position [459, 0]
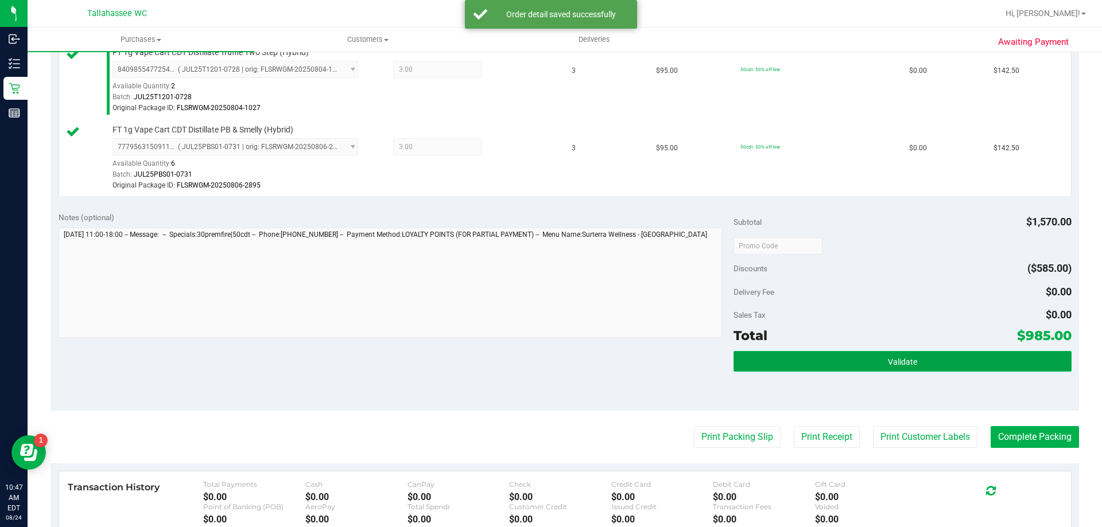
click at [855, 355] on button "Validate" at bounding box center [901, 361] width 337 height 21
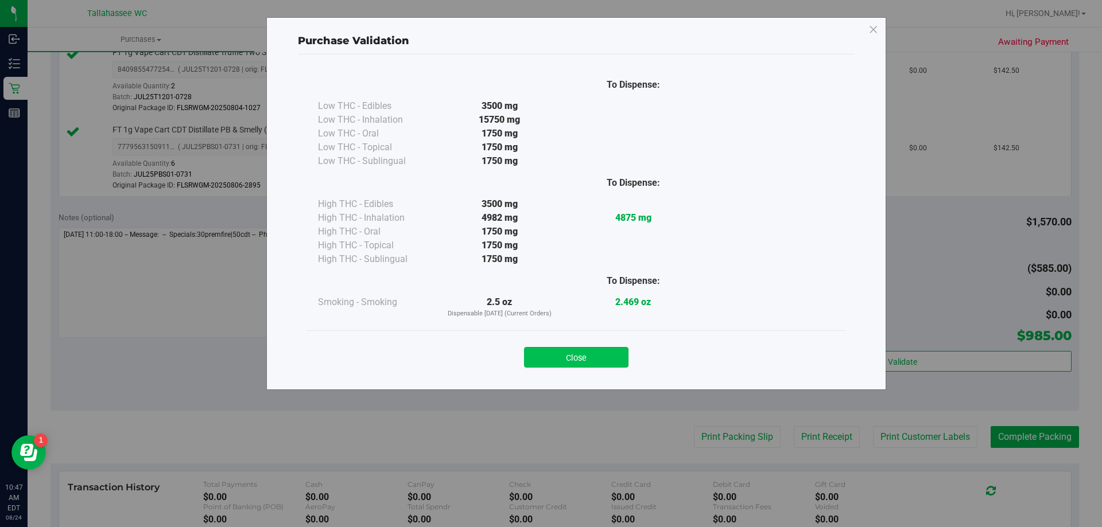
click at [596, 359] on button "Close" at bounding box center [576, 357] width 104 height 21
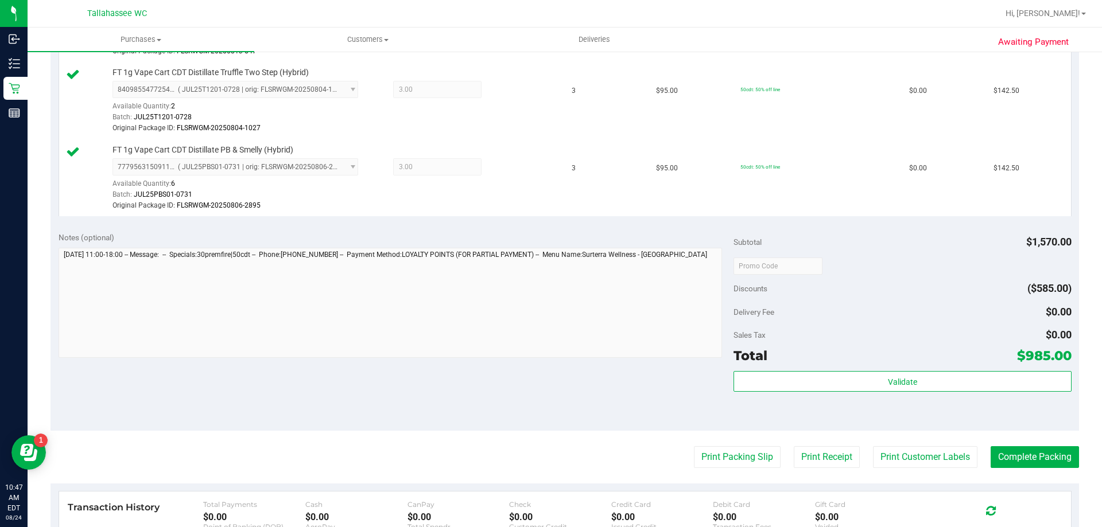
scroll to position [516, 0]
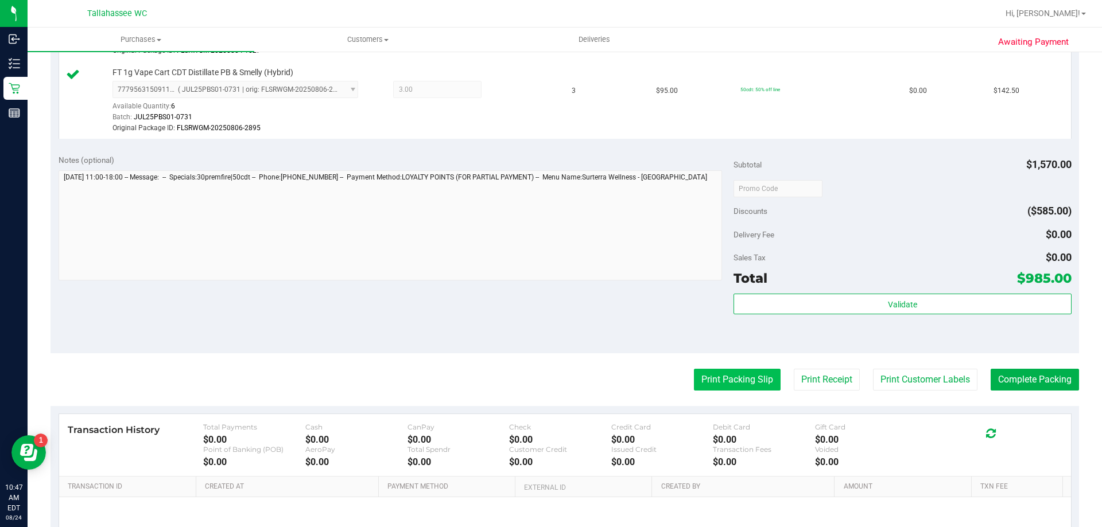
click at [723, 377] on button "Print Packing Slip" at bounding box center [737, 380] width 87 height 22
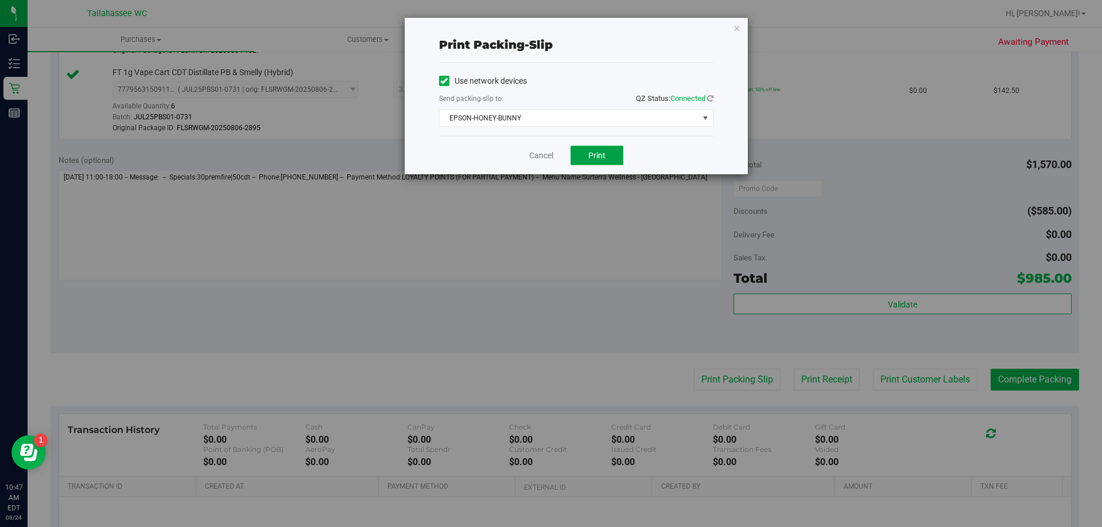
click at [608, 148] on button "Print" at bounding box center [596, 156] width 53 height 20
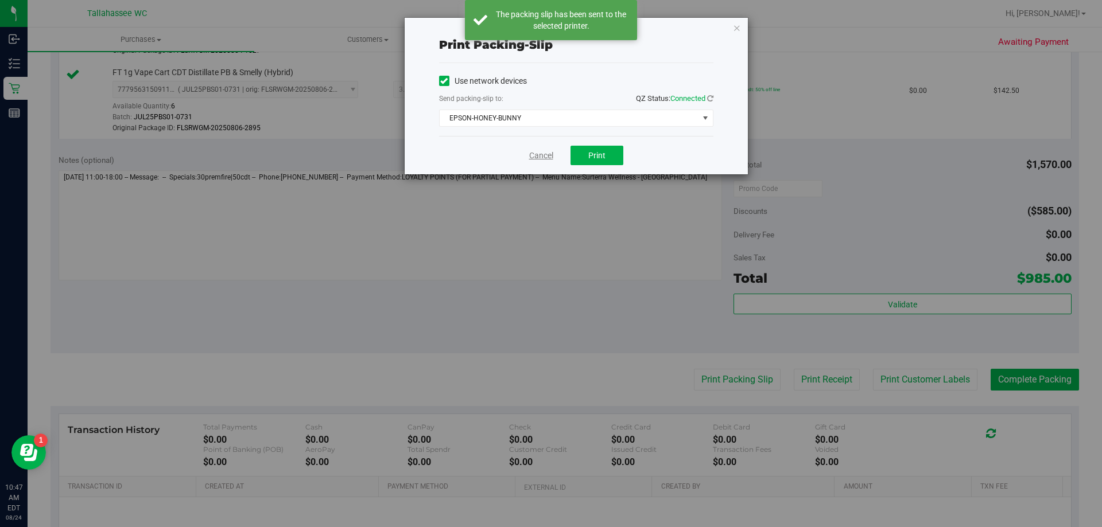
click at [542, 156] on link "Cancel" at bounding box center [541, 156] width 24 height 12
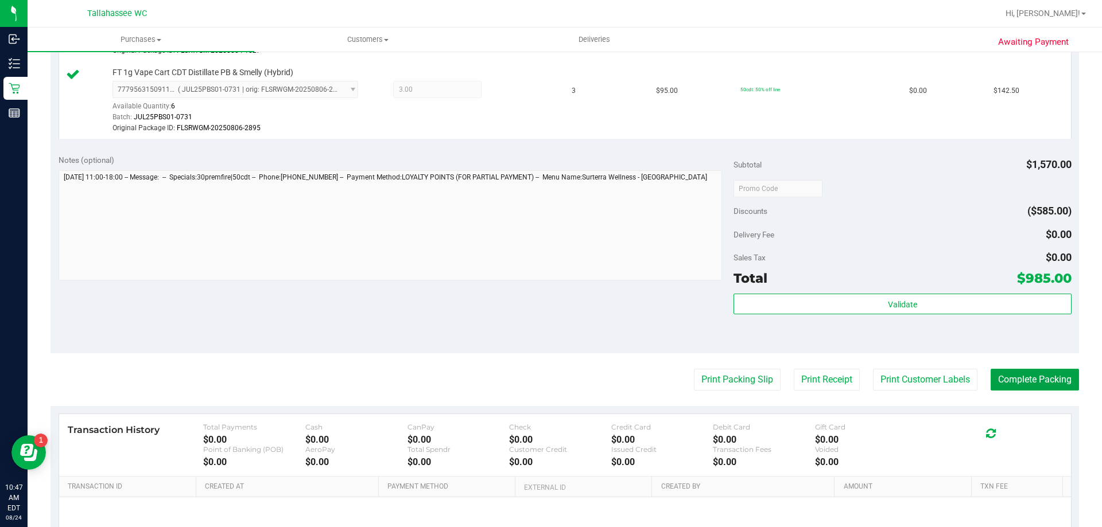
drag, startPoint x: 992, startPoint y: 373, endPoint x: 984, endPoint y: 364, distance: 11.8
click at [992, 372] on button "Complete Packing" at bounding box center [1034, 380] width 88 height 22
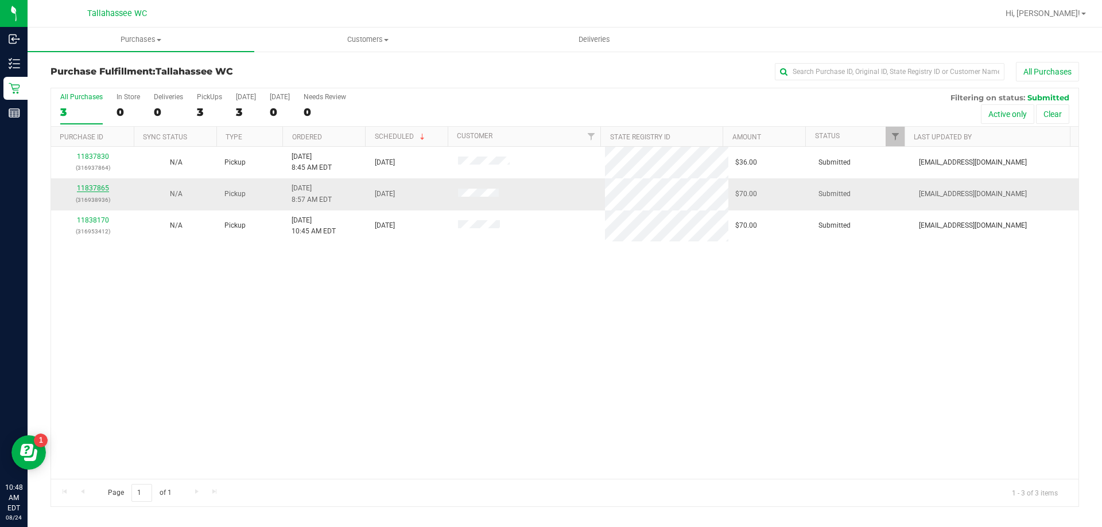
click at [99, 184] on link "11837865" at bounding box center [93, 188] width 32 height 8
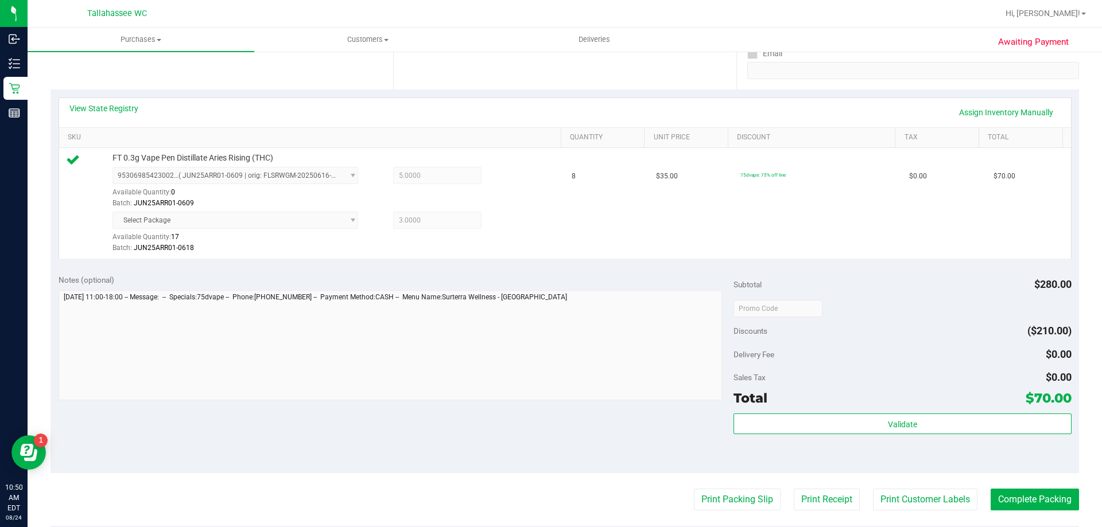
scroll to position [230, 0]
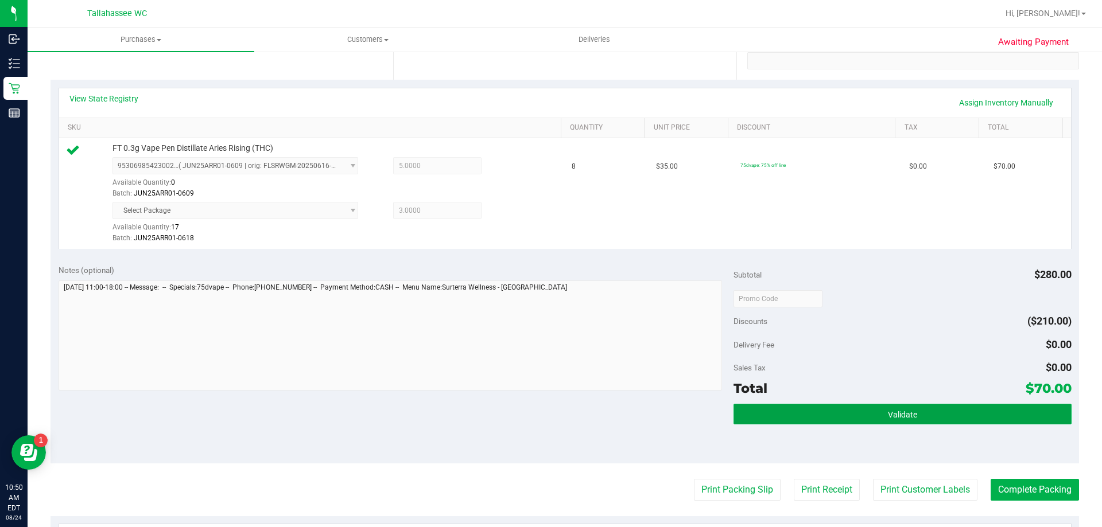
click at [852, 419] on button "Validate" at bounding box center [901, 414] width 337 height 21
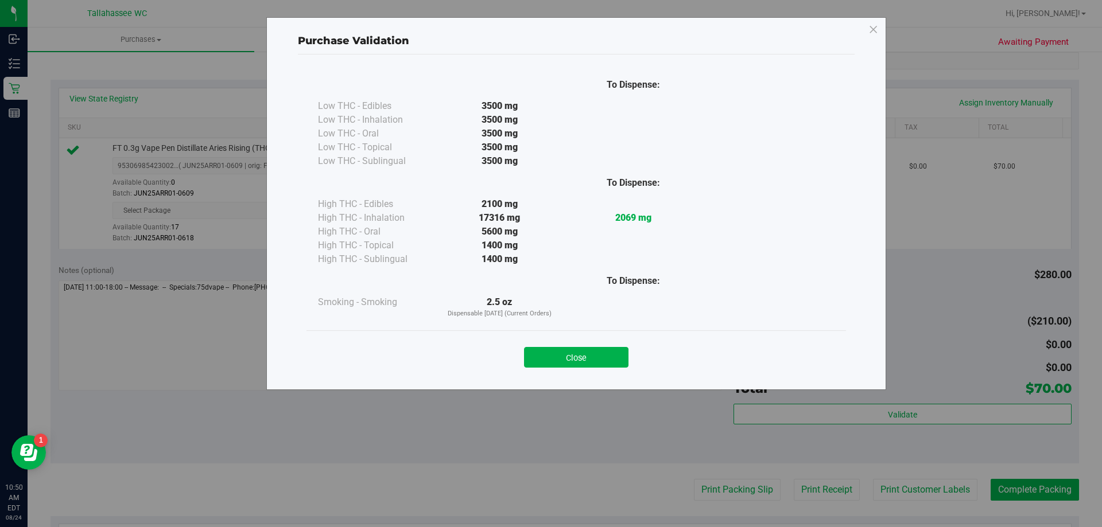
click at [593, 344] on div "Close" at bounding box center [576, 354] width 522 height 29
click at [593, 355] on button "Close" at bounding box center [576, 357] width 104 height 21
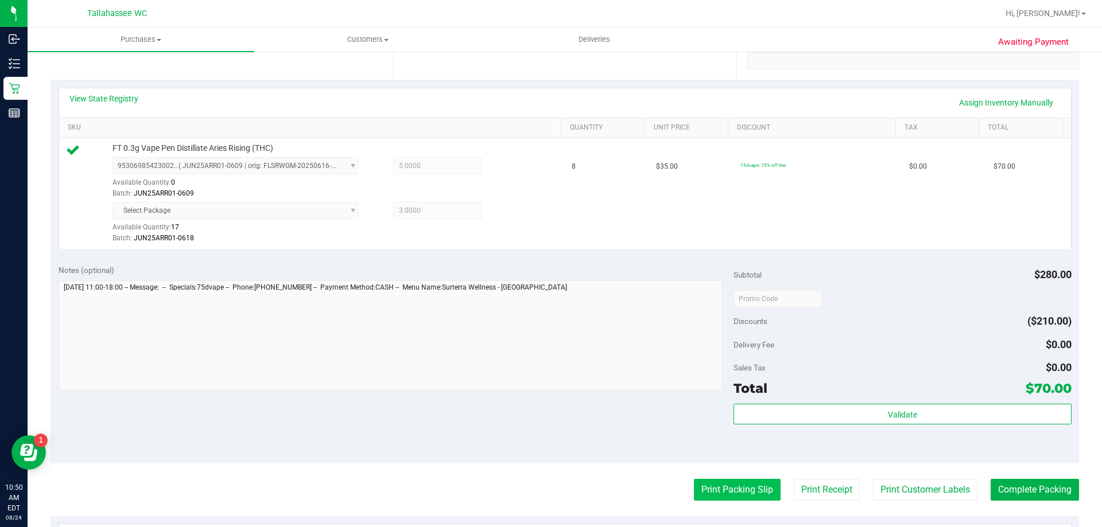
click at [735, 486] on button "Print Packing Slip" at bounding box center [737, 490] width 87 height 22
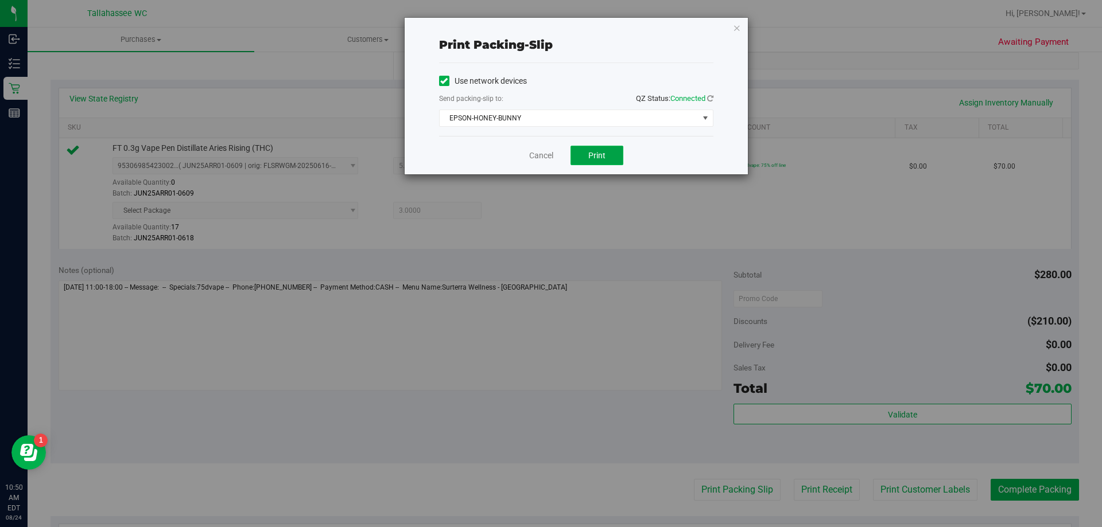
click at [587, 147] on button "Print" at bounding box center [596, 156] width 53 height 20
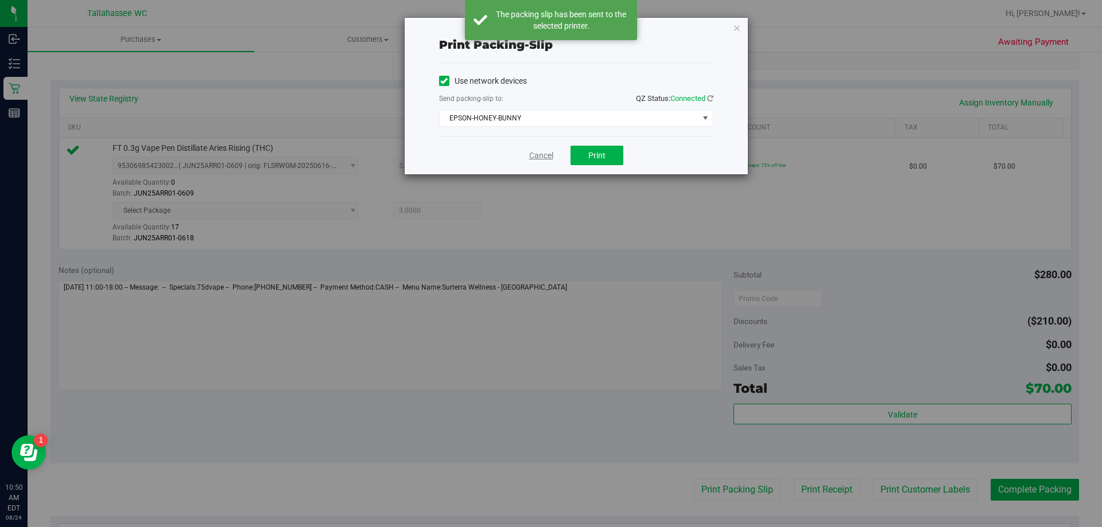
click at [540, 155] on link "Cancel" at bounding box center [541, 156] width 24 height 12
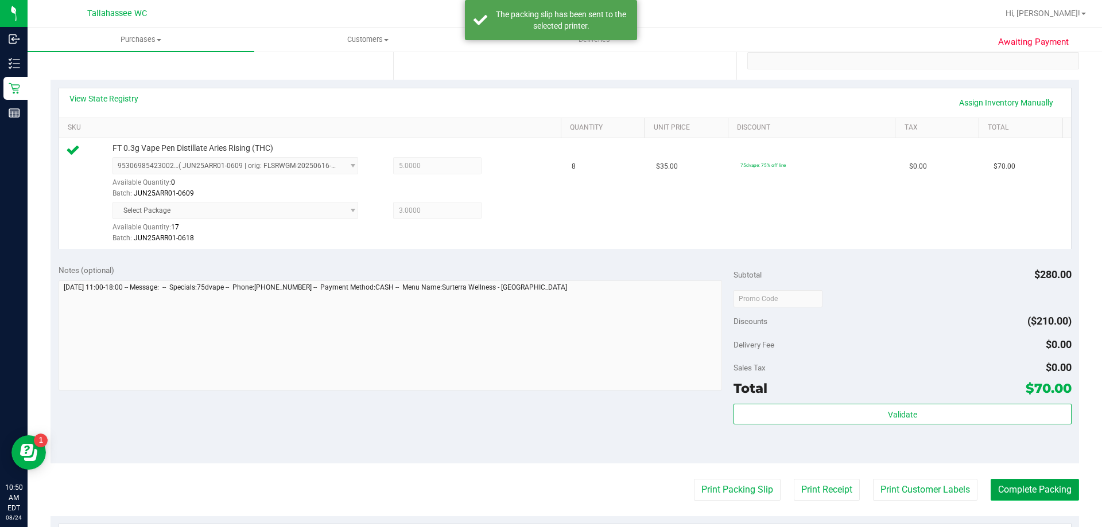
click at [1005, 479] on button "Complete Packing" at bounding box center [1034, 490] width 88 height 22
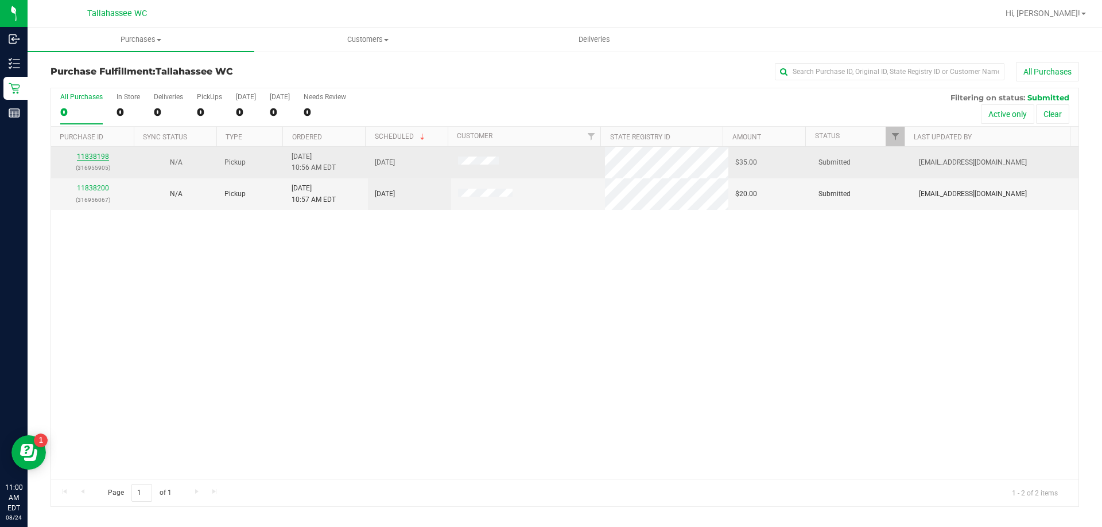
click at [89, 158] on link "11838198" at bounding box center [93, 157] width 32 height 8
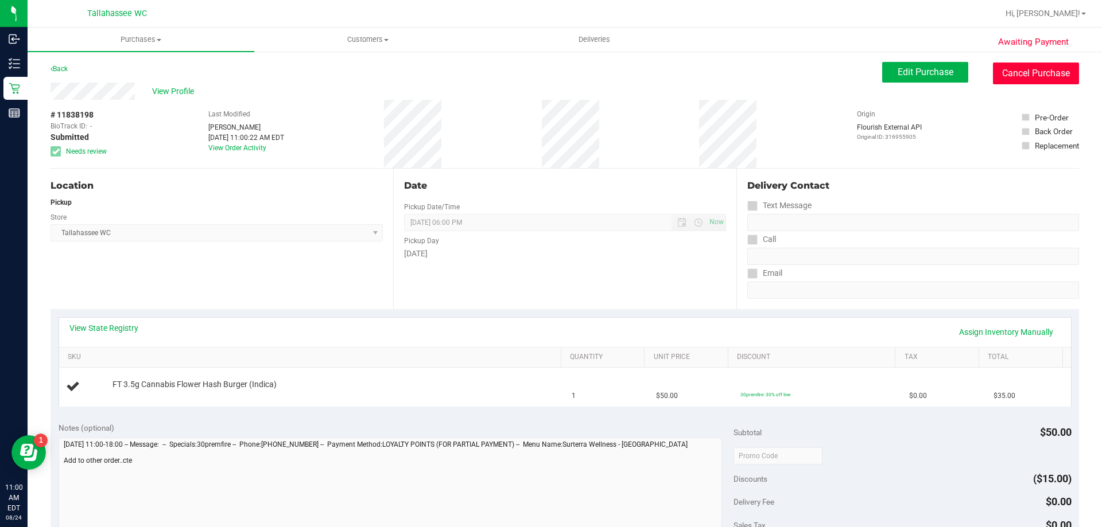
click at [1015, 77] on button "Cancel Purchase" at bounding box center [1036, 74] width 86 height 22
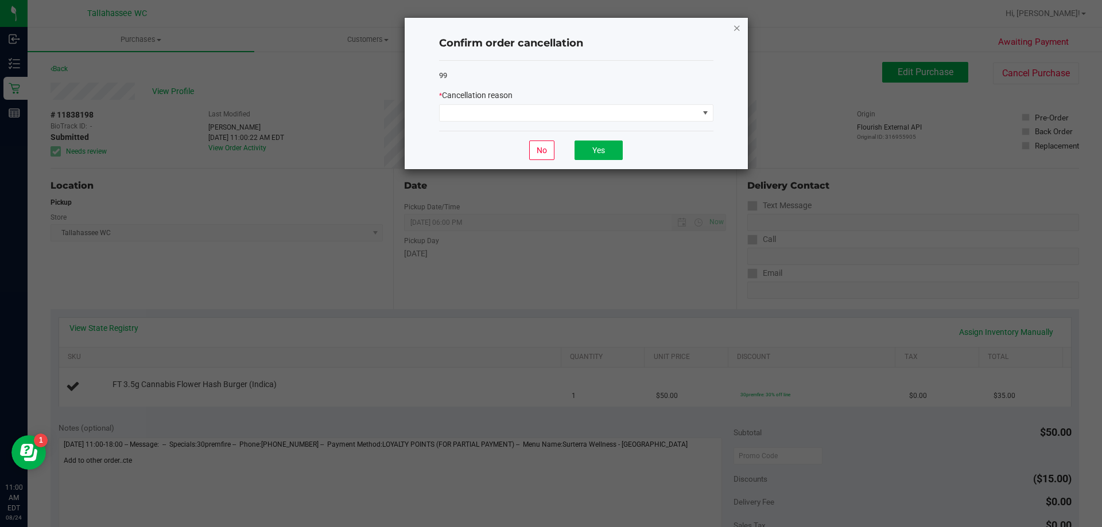
click at [734, 30] on icon "Close" at bounding box center [737, 28] width 8 height 14
